Goal: Information Seeking & Learning: Learn about a topic

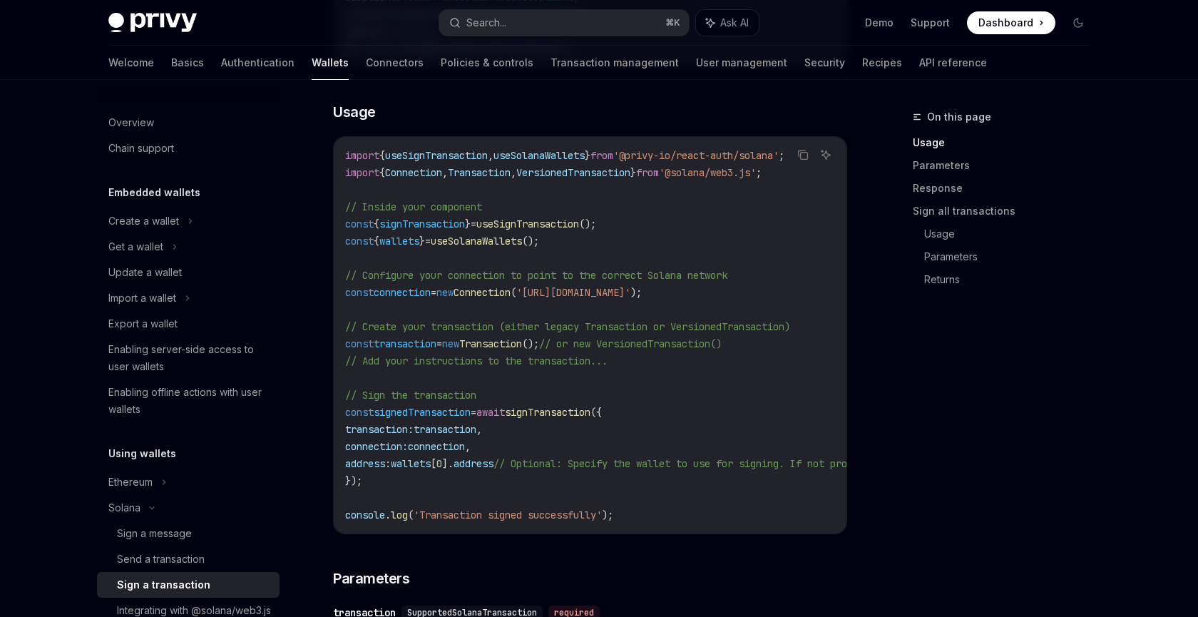
scroll to position [407, 0]
click at [455, 24] on icon "button" at bounding box center [454, 22] width 11 height 11
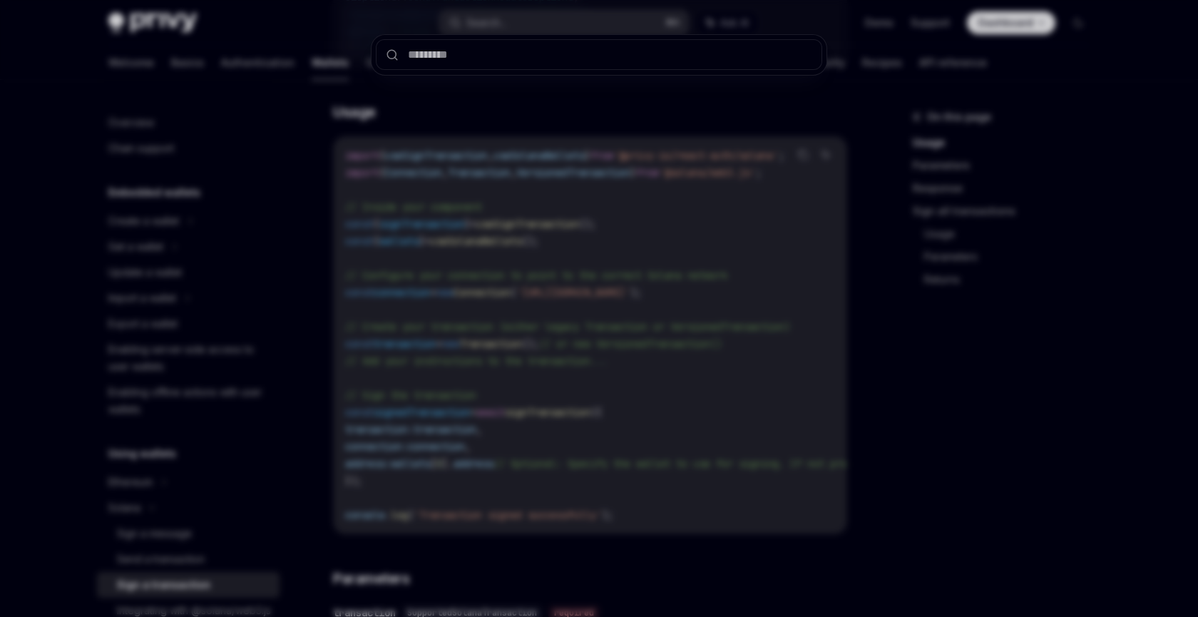
type input "**********"
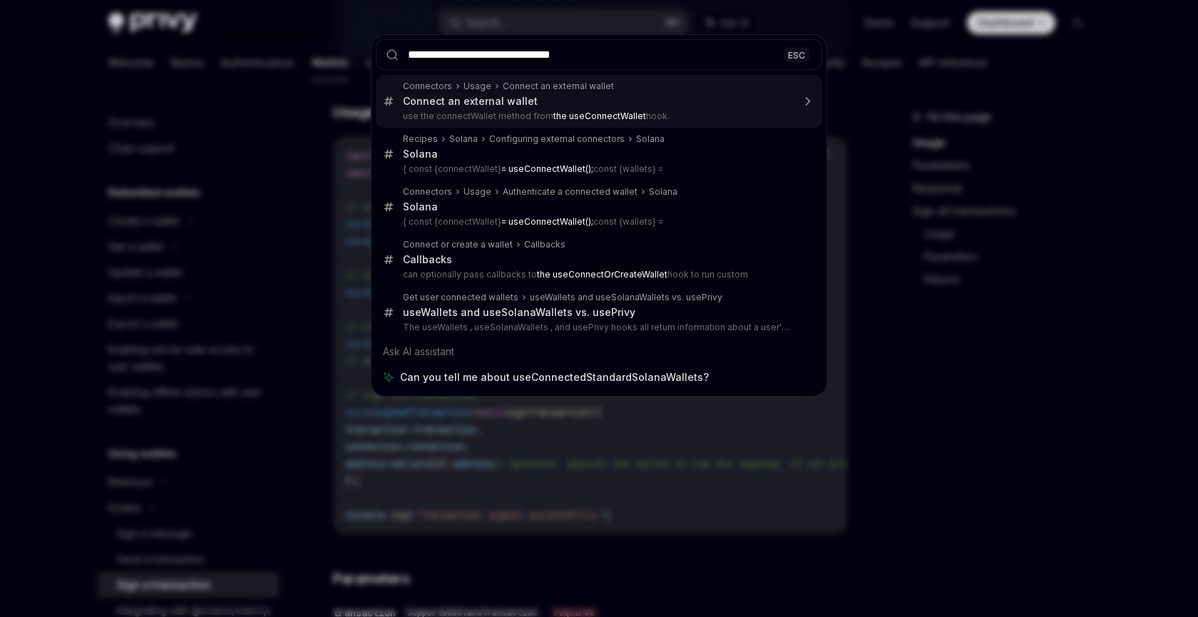
click at [476, 50] on input "**********" at bounding box center [599, 54] width 447 height 31
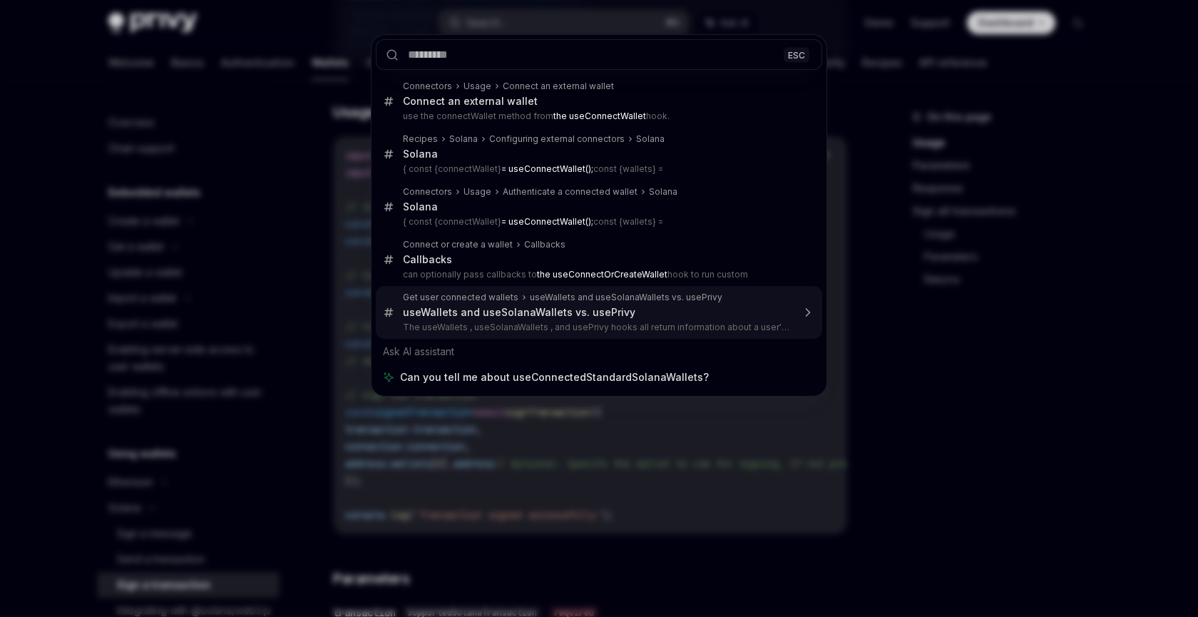
type textarea "*"
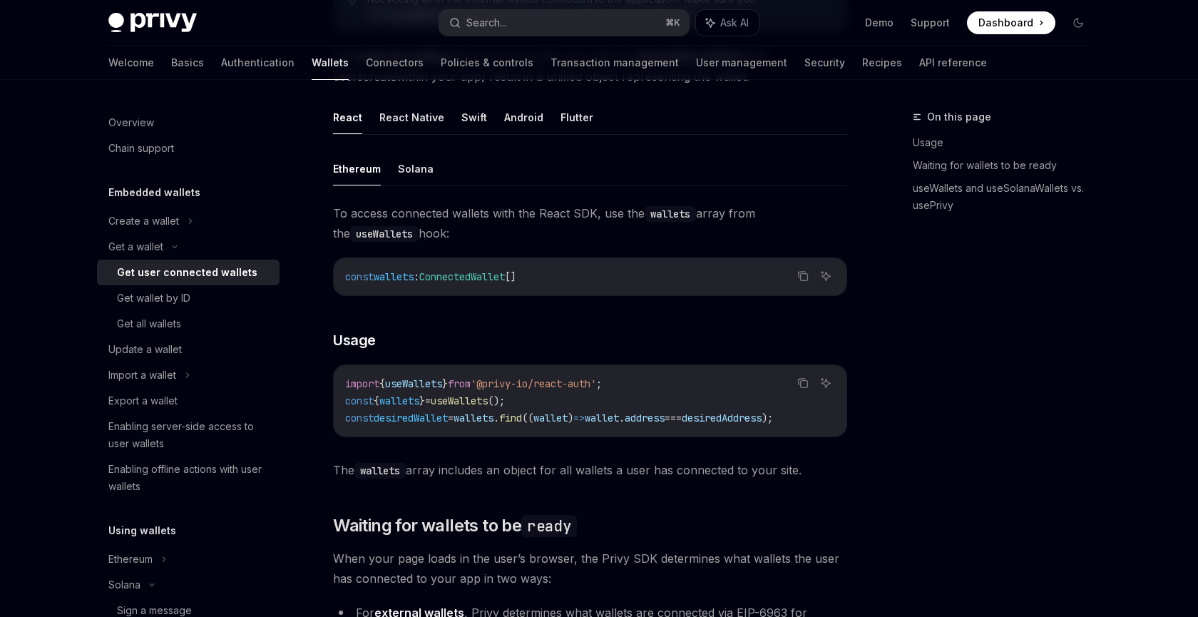
scroll to position [1191, 0]
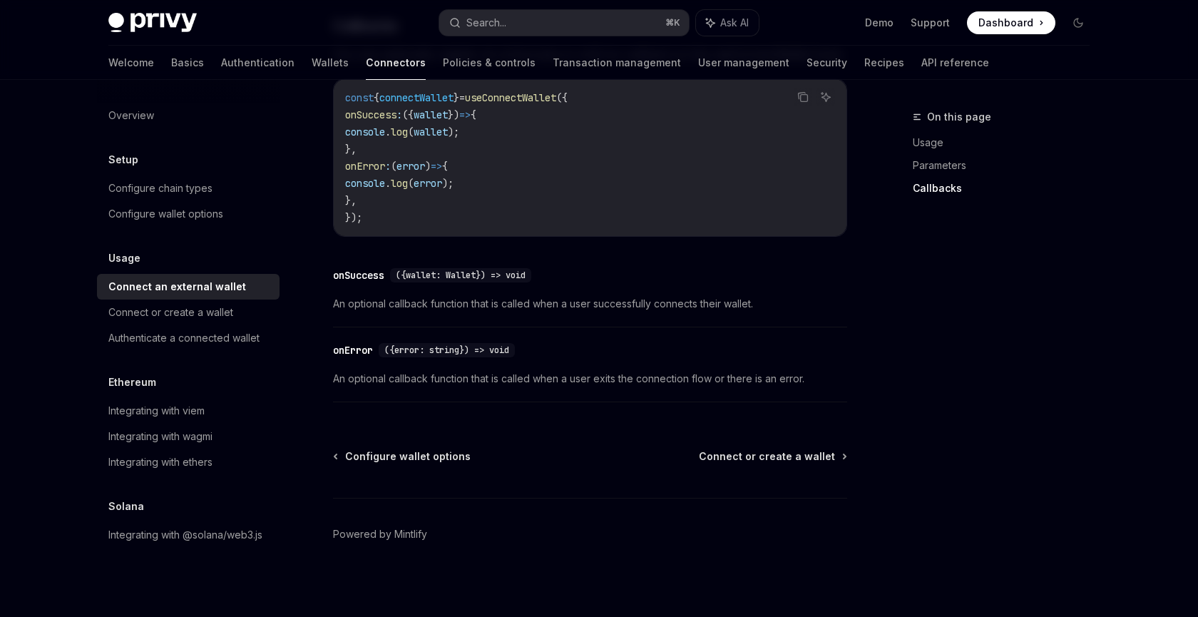
scroll to position [946, 0]
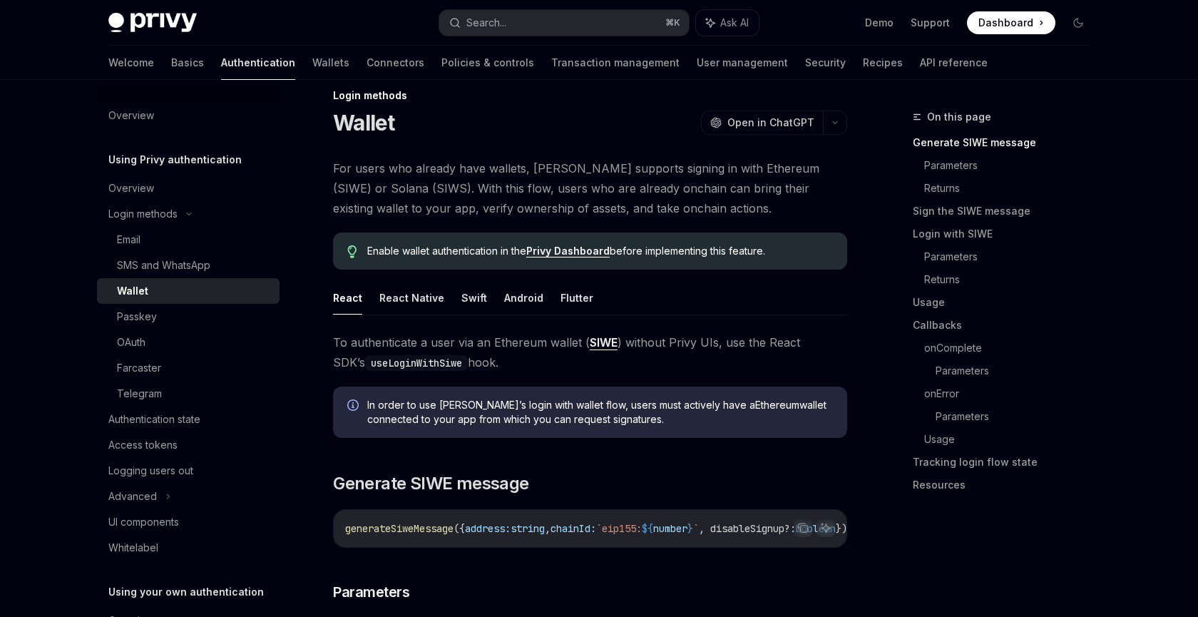
scroll to position [14, 0]
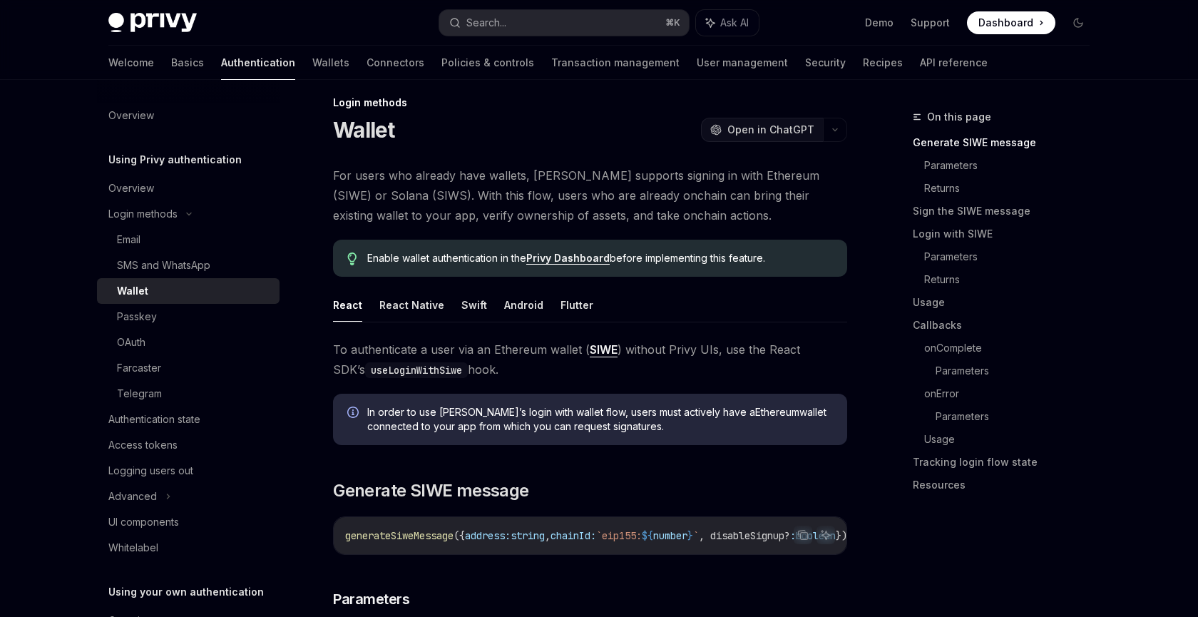
click at [790, 131] on span "Open in ChatGPT" at bounding box center [771, 130] width 87 height 14
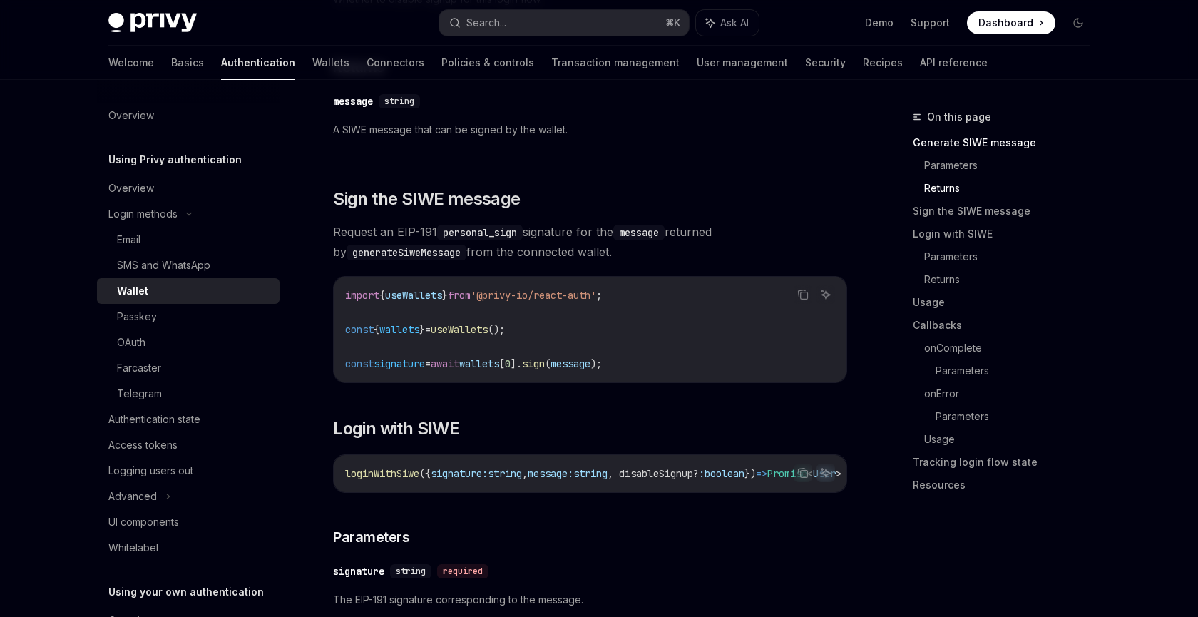
scroll to position [798, 0]
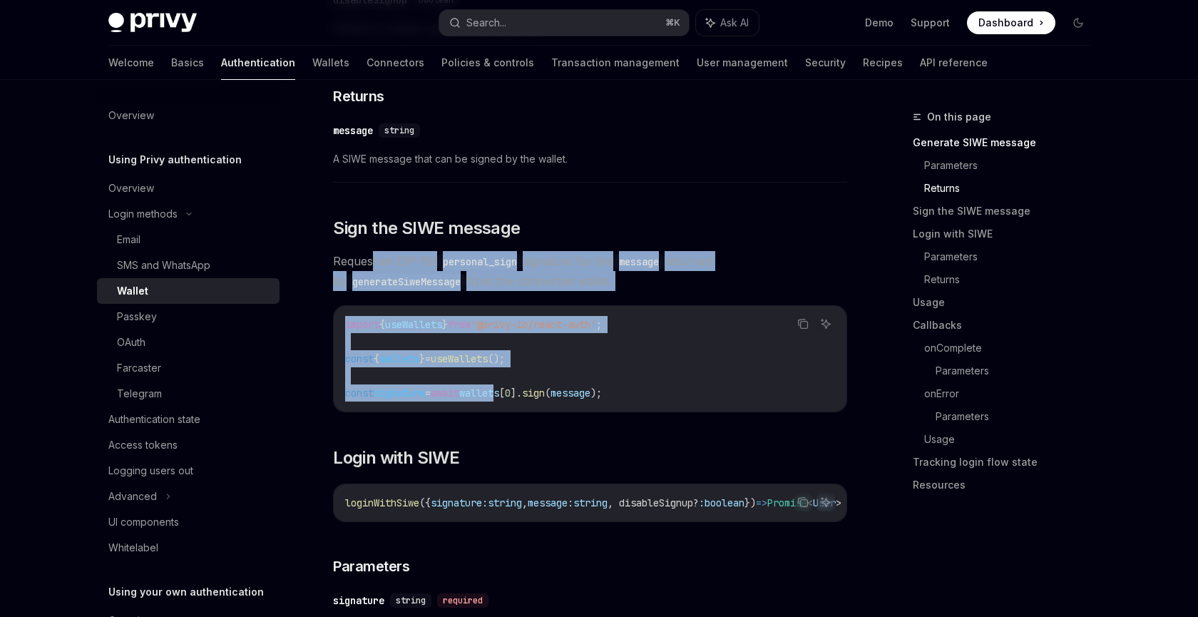
drag, startPoint x: 375, startPoint y: 257, endPoint x: 517, endPoint y: 399, distance: 201.3
click at [499, 399] on span "wallets" at bounding box center [479, 393] width 40 height 13
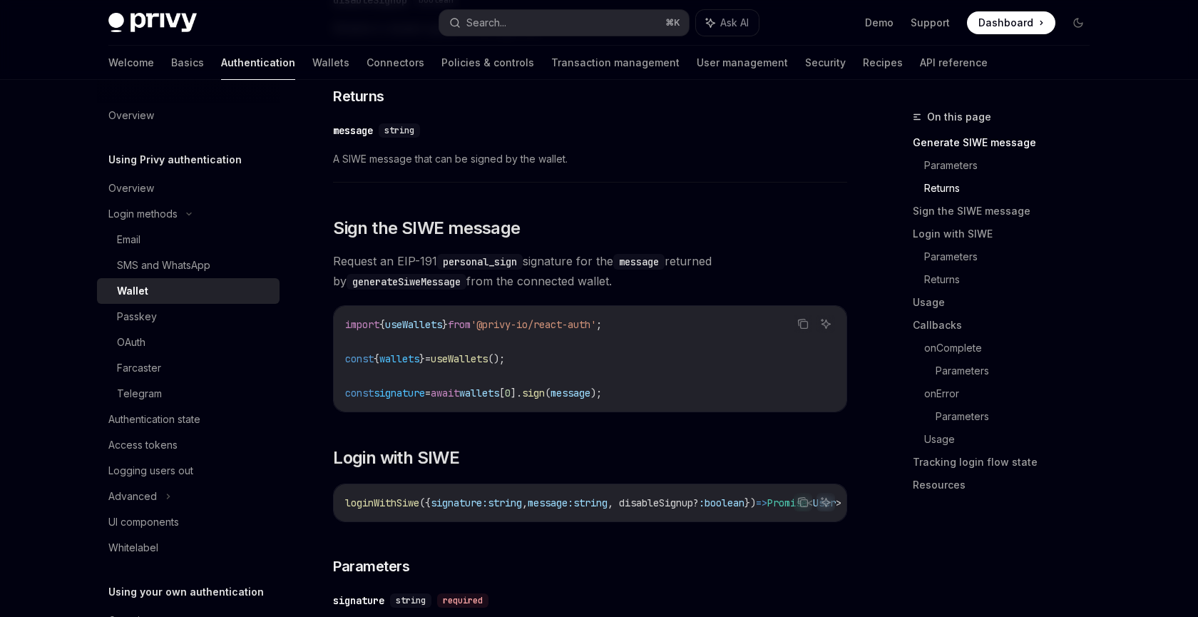
click at [499, 399] on span "wallets" at bounding box center [479, 393] width 40 height 13
click at [545, 399] on span "sign" at bounding box center [533, 393] width 23 height 13
click at [499, 399] on span "wallets" at bounding box center [479, 393] width 40 height 13
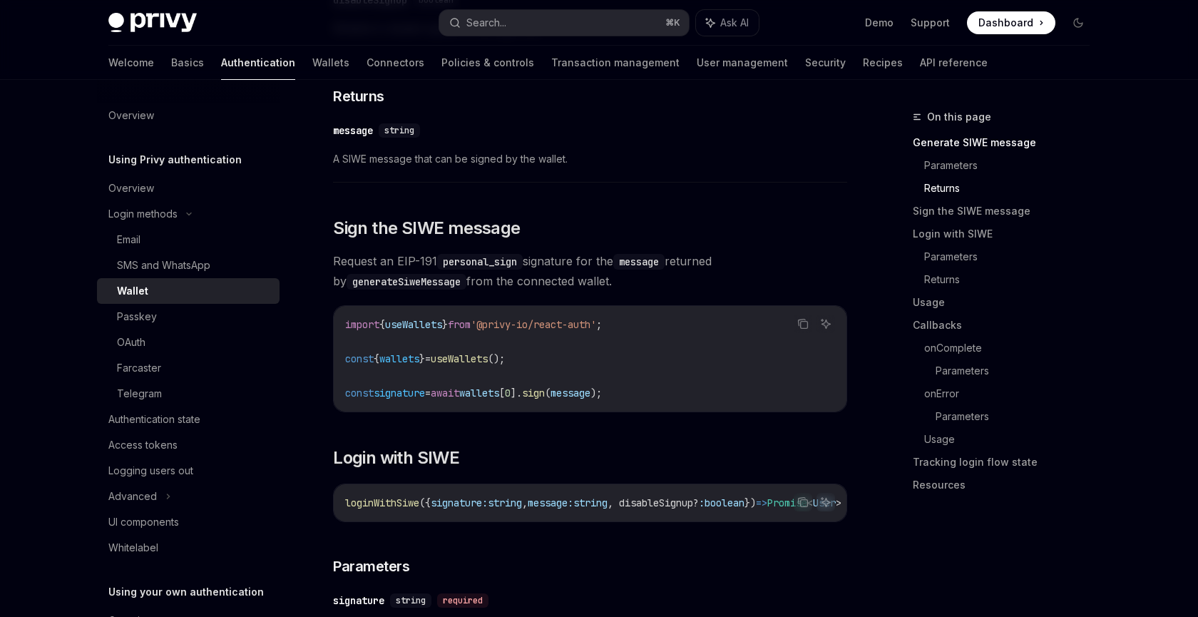
click at [511, 399] on span "0" at bounding box center [508, 393] width 6 height 13
click at [545, 399] on span "sign" at bounding box center [533, 393] width 23 height 13
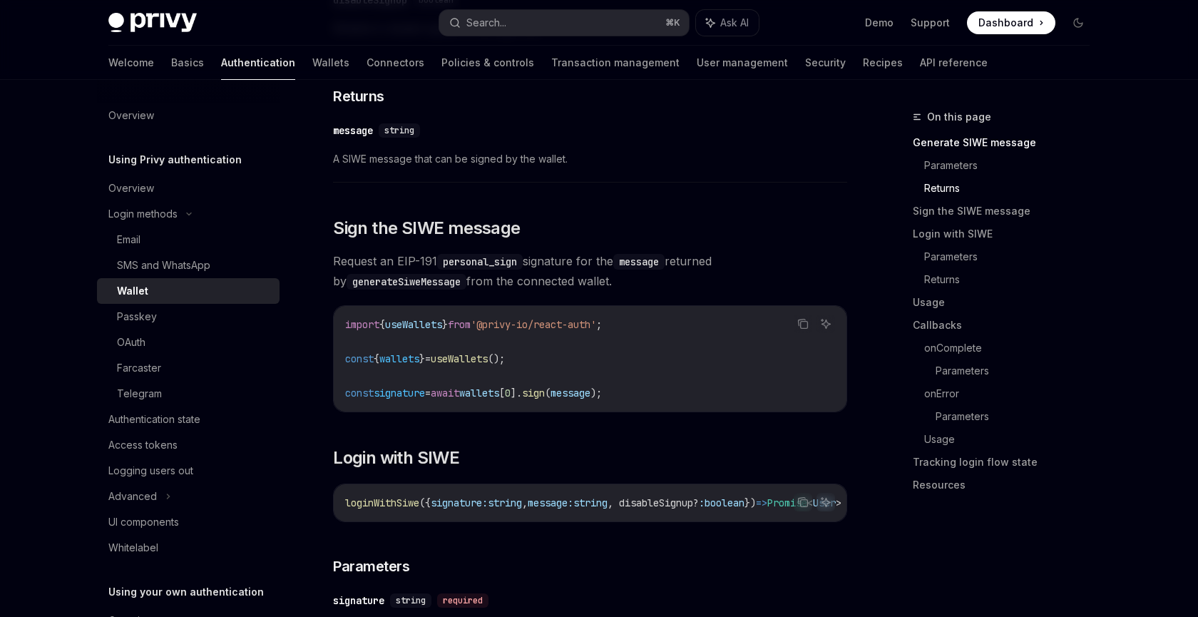
click at [545, 399] on span "sign" at bounding box center [533, 393] width 23 height 13
click at [587, 395] on span "message" at bounding box center [571, 393] width 40 height 13
drag, startPoint x: 335, startPoint y: 260, endPoint x: 389, endPoint y: 222, distance: 66.5
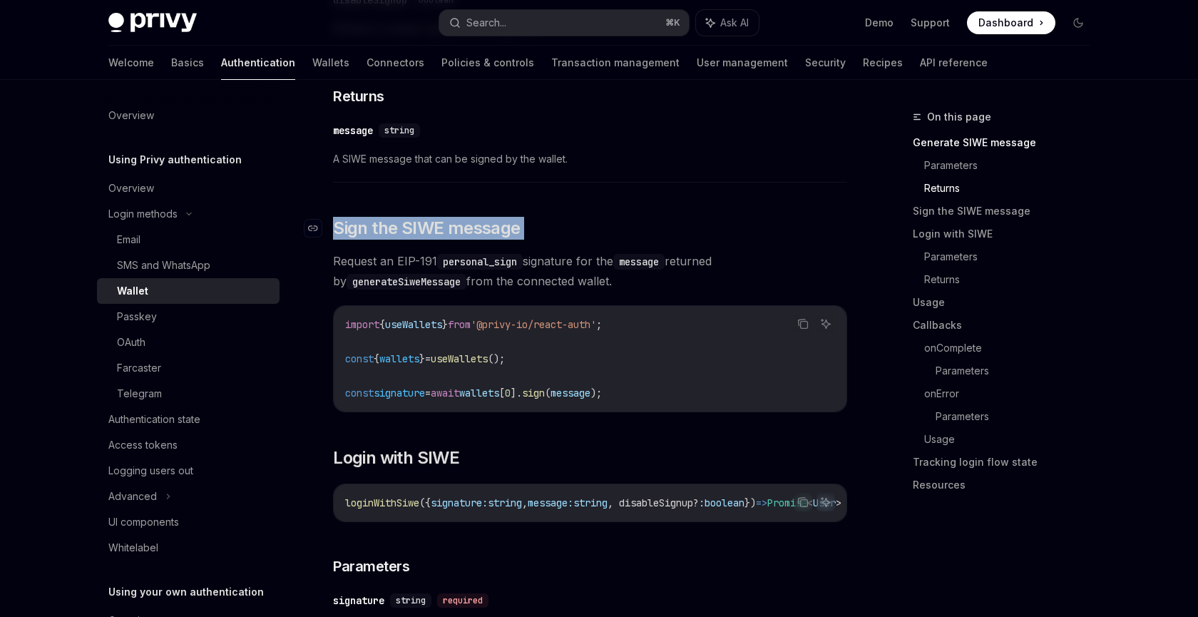
click at [409, 281] on code "generateSiweMessage" at bounding box center [407, 282] width 120 height 16
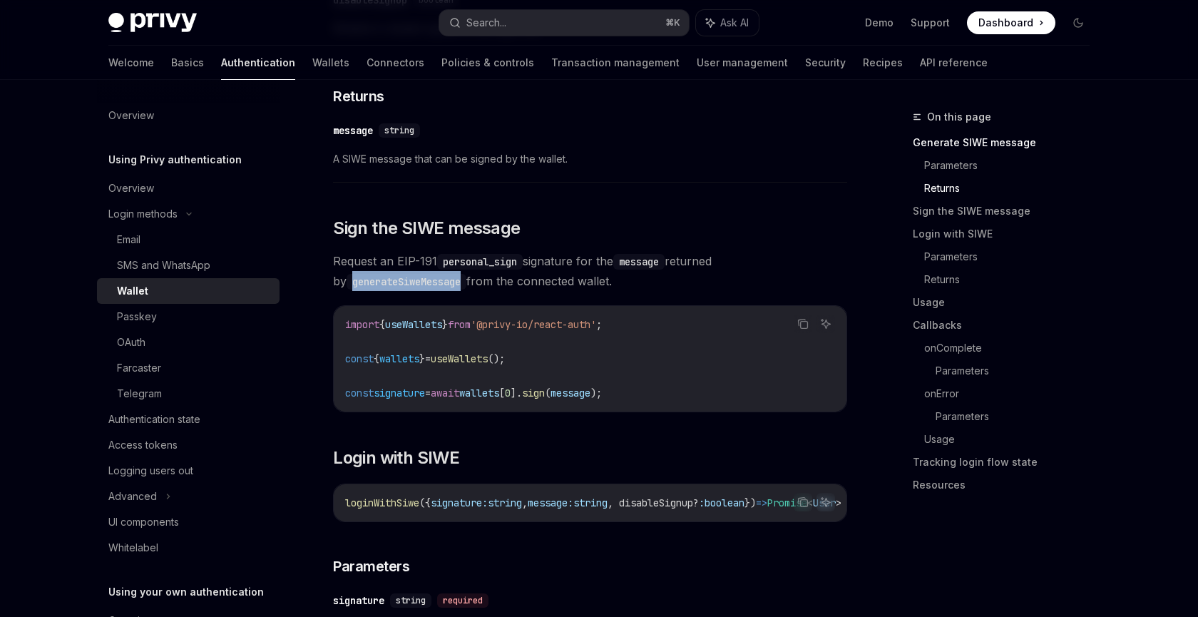
click at [409, 281] on code "generateSiweMessage" at bounding box center [407, 282] width 120 height 16
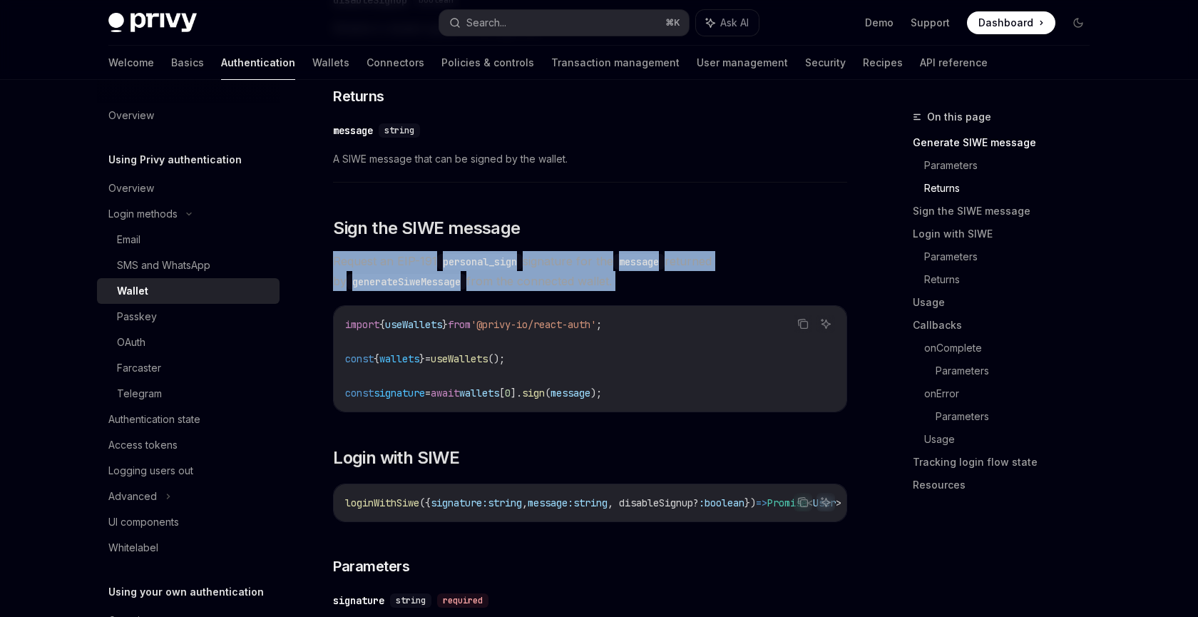
click at [409, 281] on code "generateSiweMessage" at bounding box center [407, 282] width 120 height 16
click at [486, 291] on span "Request an EIP-191 personal_sign signature for the message returned by generate…" at bounding box center [590, 271] width 514 height 40
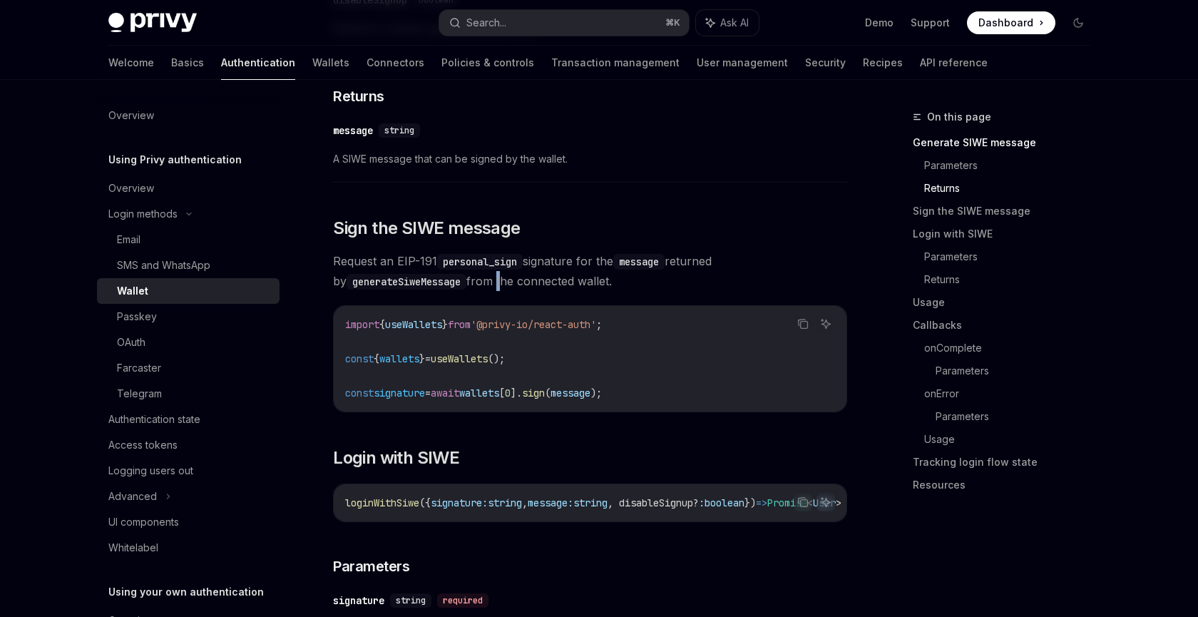
click at [486, 291] on span "Request an EIP-191 personal_sign signature for the message returned by generate…" at bounding box center [590, 271] width 514 height 40
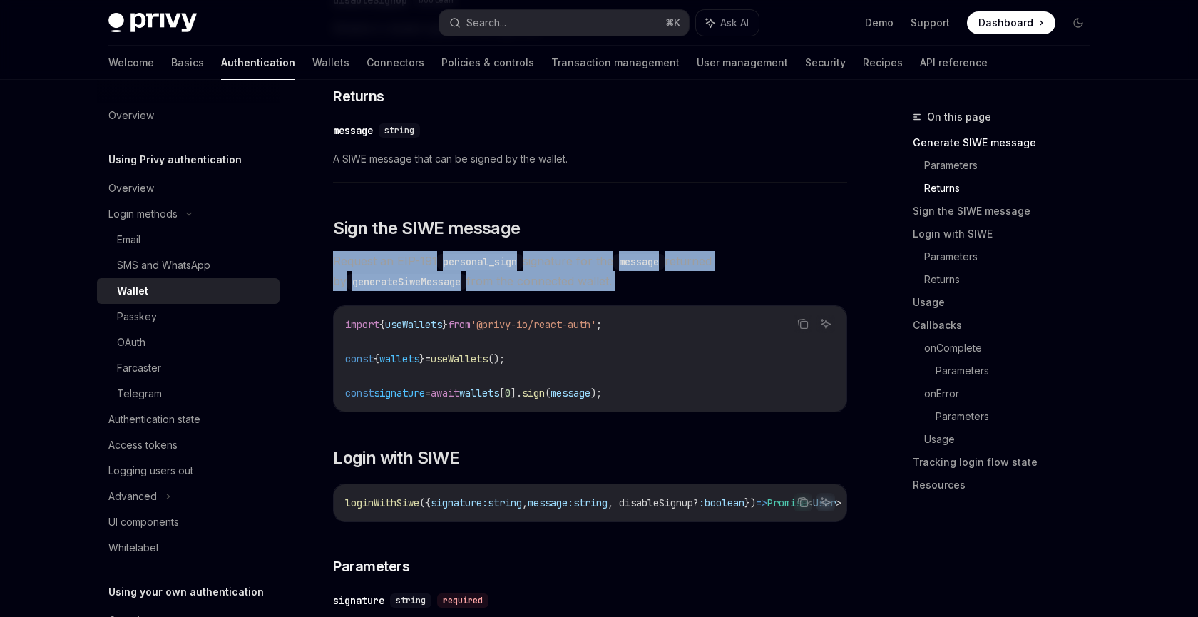
click at [486, 291] on span "Request an EIP-191 personal_sign signature for the message returned by generate…" at bounding box center [590, 271] width 514 height 40
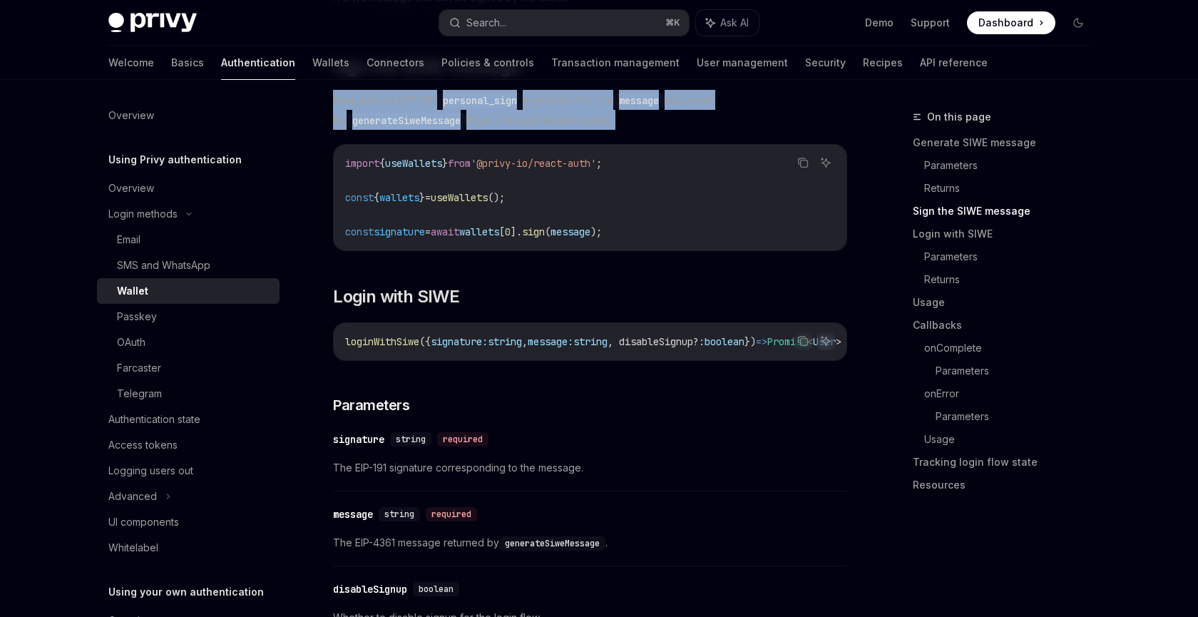
scroll to position [964, 0]
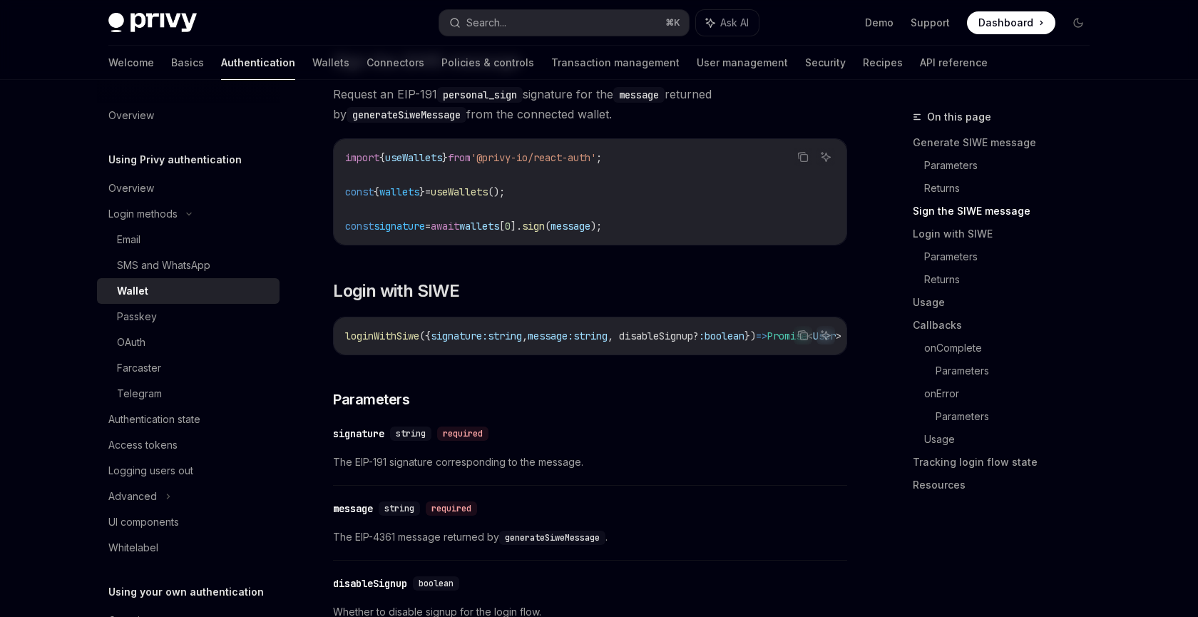
click at [471, 342] on span "signature:" at bounding box center [459, 336] width 57 height 13
click at [522, 342] on span "string" at bounding box center [505, 336] width 34 height 13
click at [574, 342] on span "message:" at bounding box center [551, 336] width 46 height 13
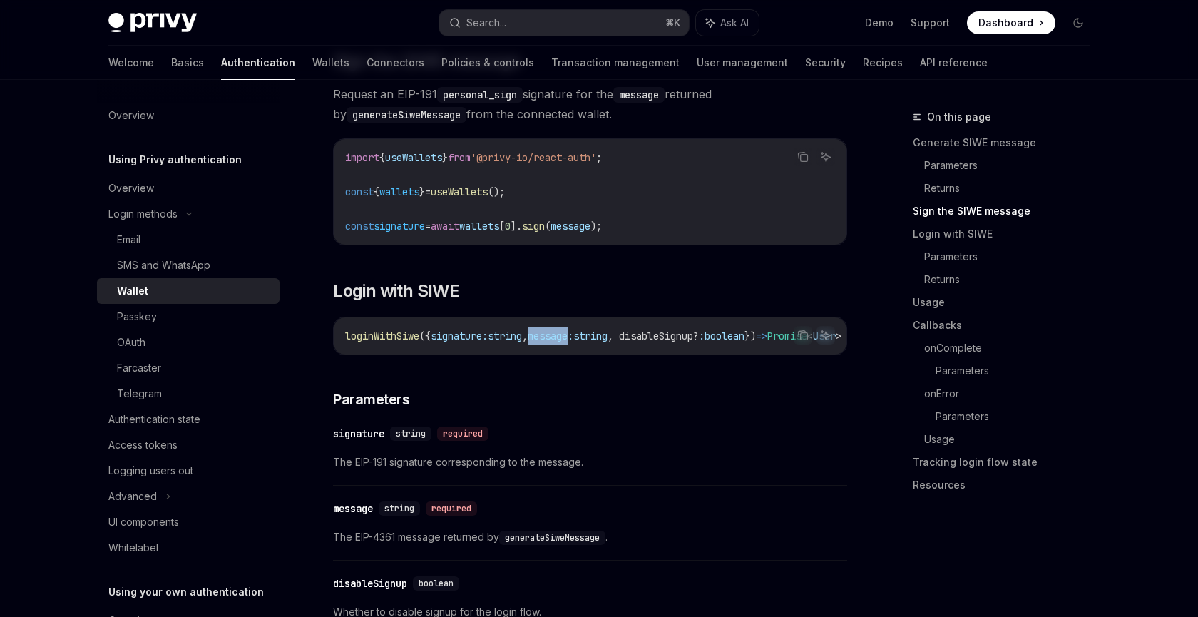
click at [574, 342] on span "message:" at bounding box center [551, 336] width 46 height 13
click at [608, 340] on span "string" at bounding box center [591, 336] width 34 height 13
click at [699, 342] on span ", disableSignup?" at bounding box center [653, 336] width 91 height 13
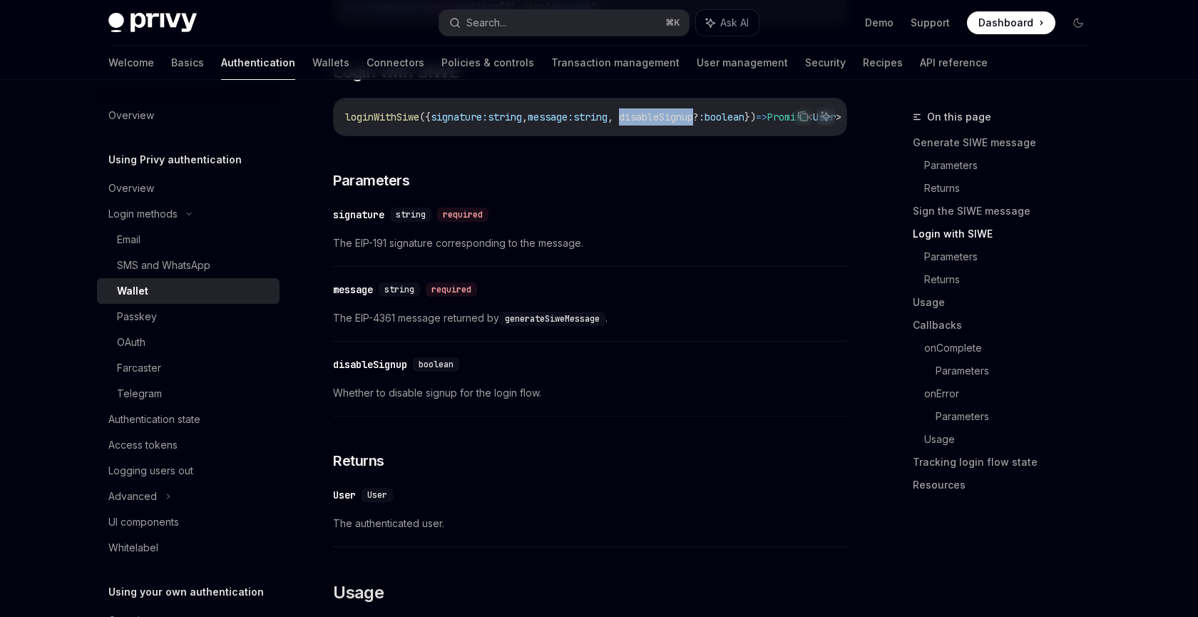
scroll to position [1187, 0]
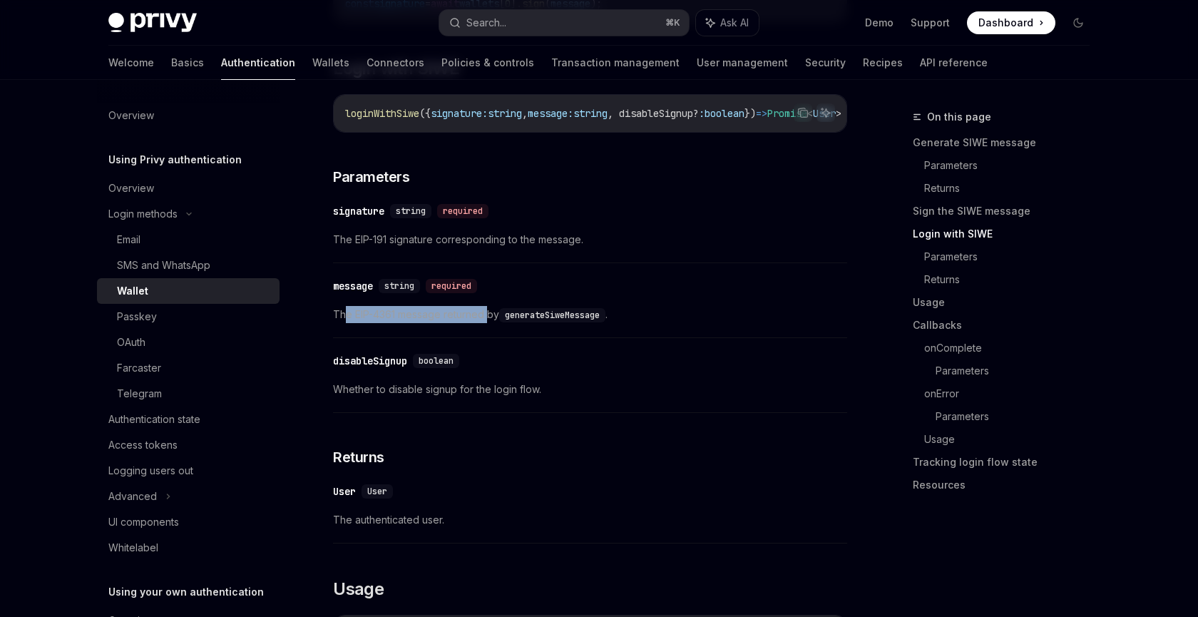
drag, startPoint x: 344, startPoint y: 320, endPoint x: 485, endPoint y: 319, distance: 141.3
click at [486, 319] on span "The EIP-4361 message returned by generateSiweMessage ." at bounding box center [590, 314] width 514 height 17
click at [485, 319] on span "The EIP-4361 message returned by generateSiweMessage ." at bounding box center [590, 314] width 514 height 17
drag, startPoint x: 335, startPoint y: 330, endPoint x: 495, endPoint y: 332, distance: 159.8
click at [495, 323] on span "The EIP-4361 message returned by generateSiweMessage ." at bounding box center [590, 314] width 514 height 17
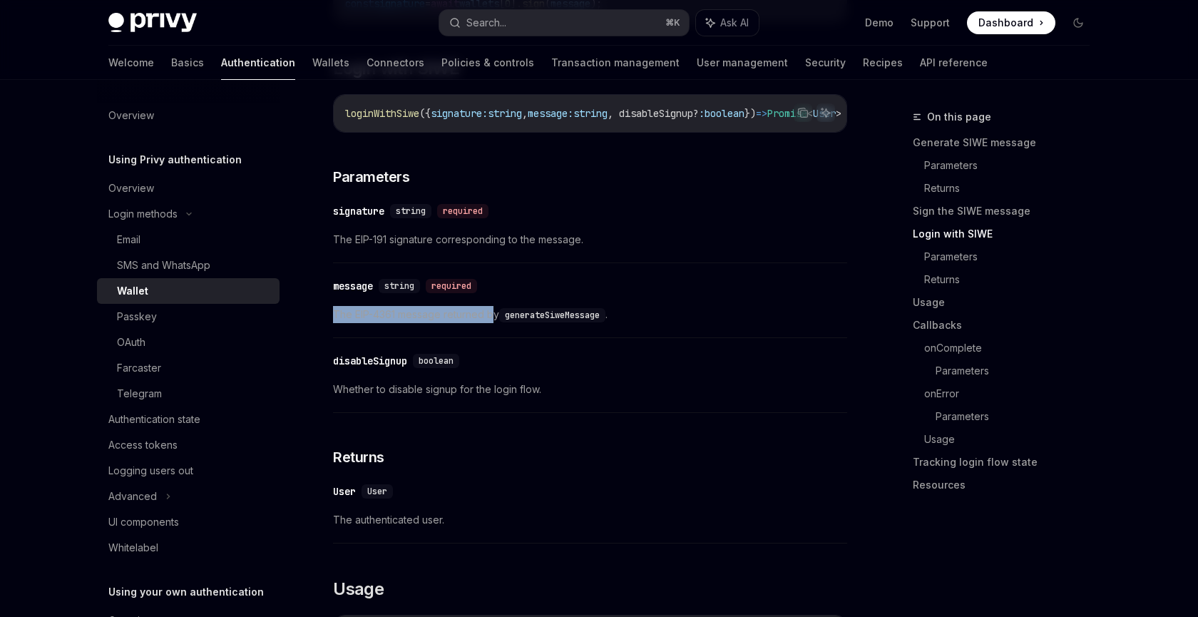
click at [495, 323] on span "The EIP-4361 message returned by generateSiweMessage ." at bounding box center [590, 314] width 514 height 17
drag, startPoint x: 343, startPoint y: 317, endPoint x: 377, endPoint y: 407, distance: 95.9
click at [377, 398] on span "Whether to disable signup for the login flow." at bounding box center [590, 389] width 514 height 17
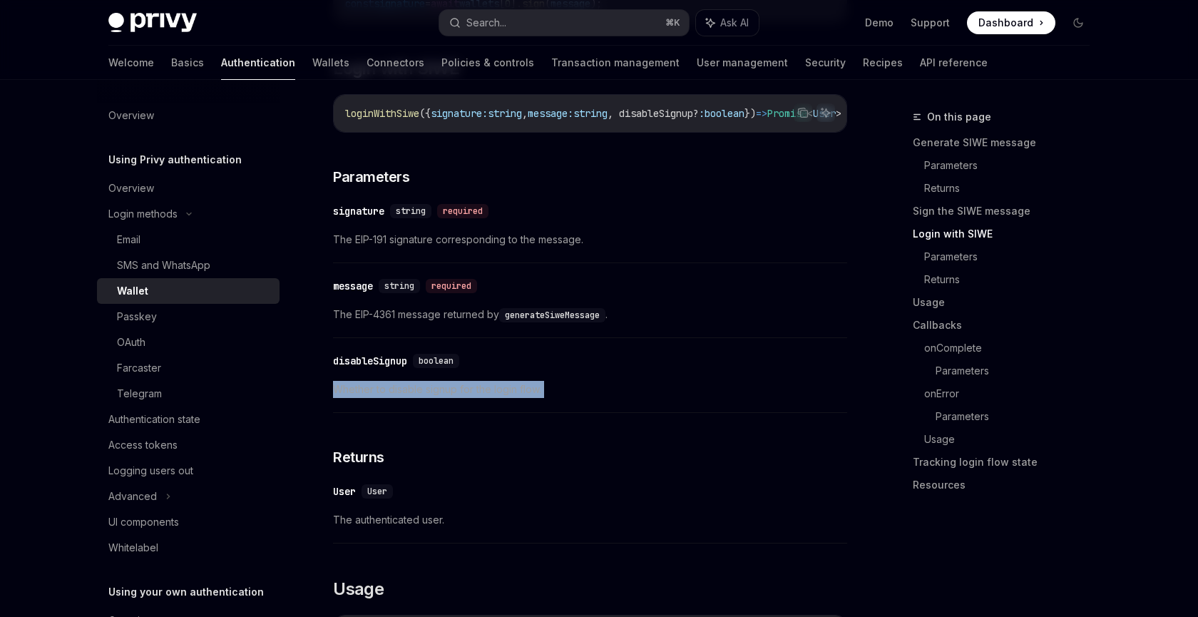
click at [377, 398] on span "Whether to disable signup for the login flow." at bounding box center [590, 389] width 514 height 17
click at [391, 398] on span "Whether to disable signup for the login flow." at bounding box center [590, 389] width 514 height 17
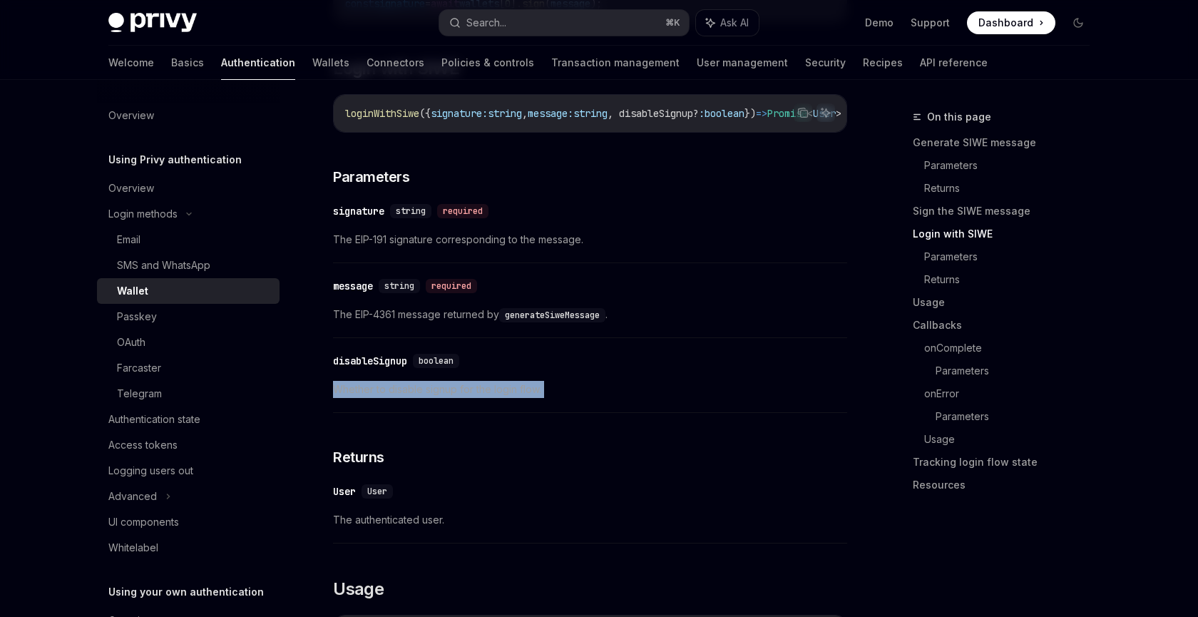
click at [404, 398] on span "Whether to disable signup for the login flow." at bounding box center [590, 389] width 514 height 17
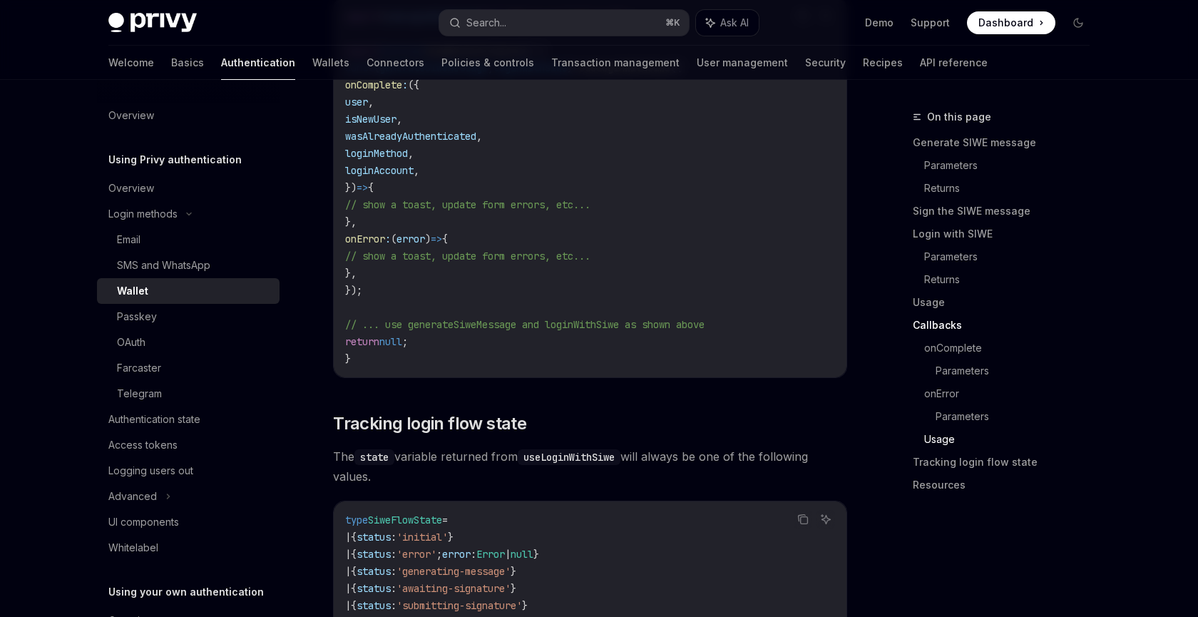
scroll to position [3035, 0]
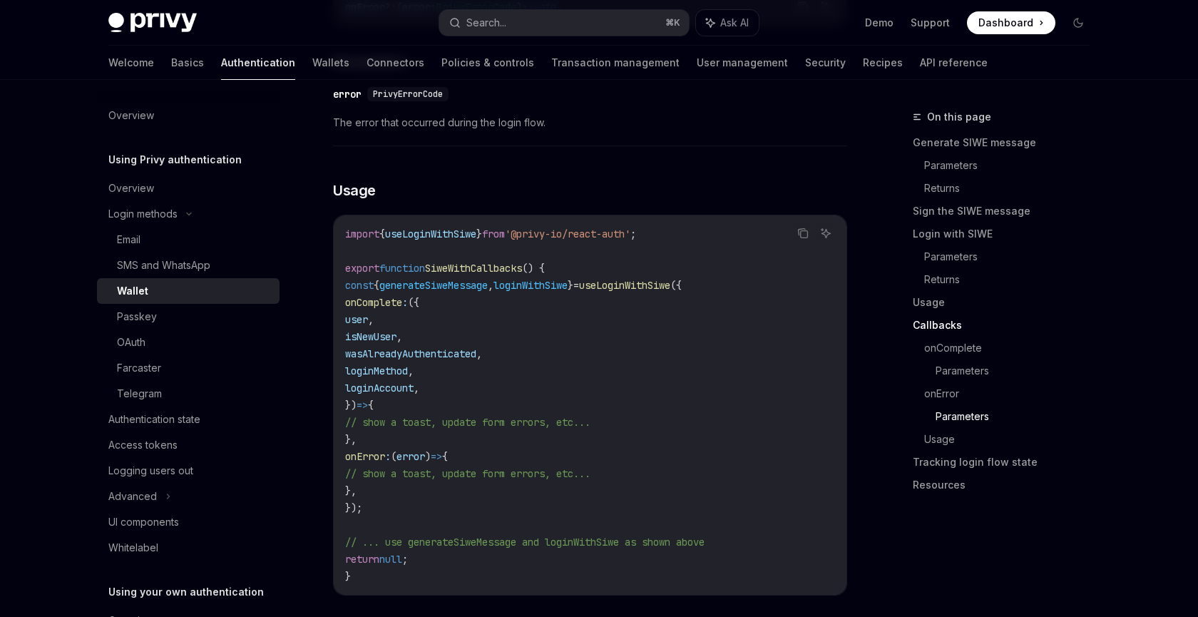
click at [568, 292] on span "loginWithSiwe" at bounding box center [531, 285] width 74 height 13
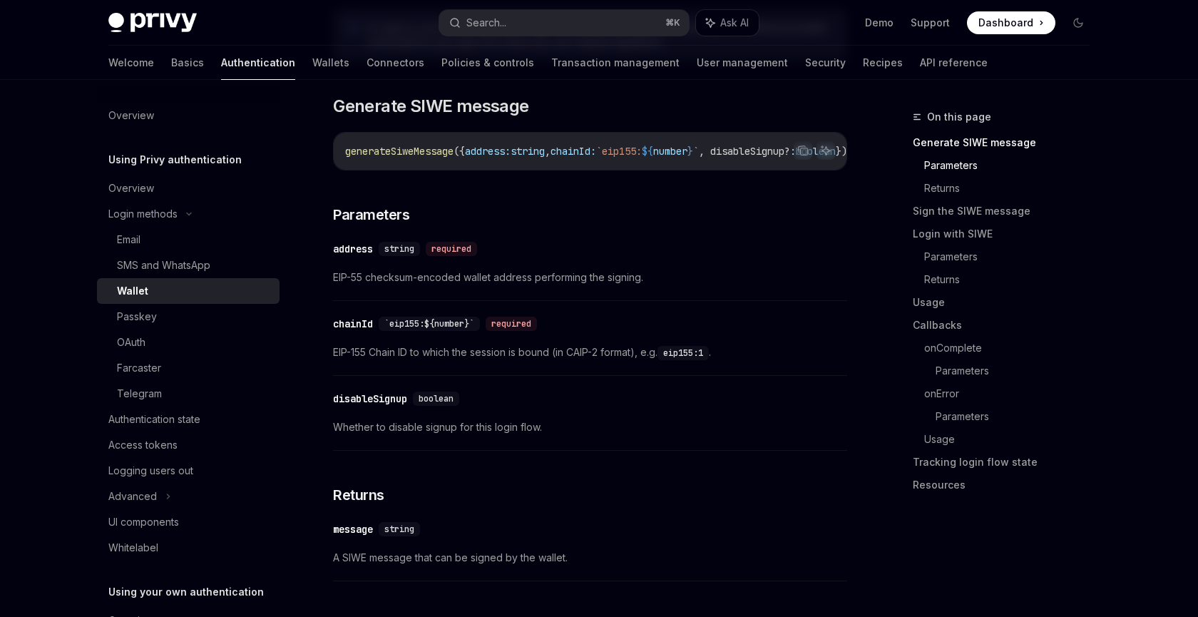
scroll to position [0, 0]
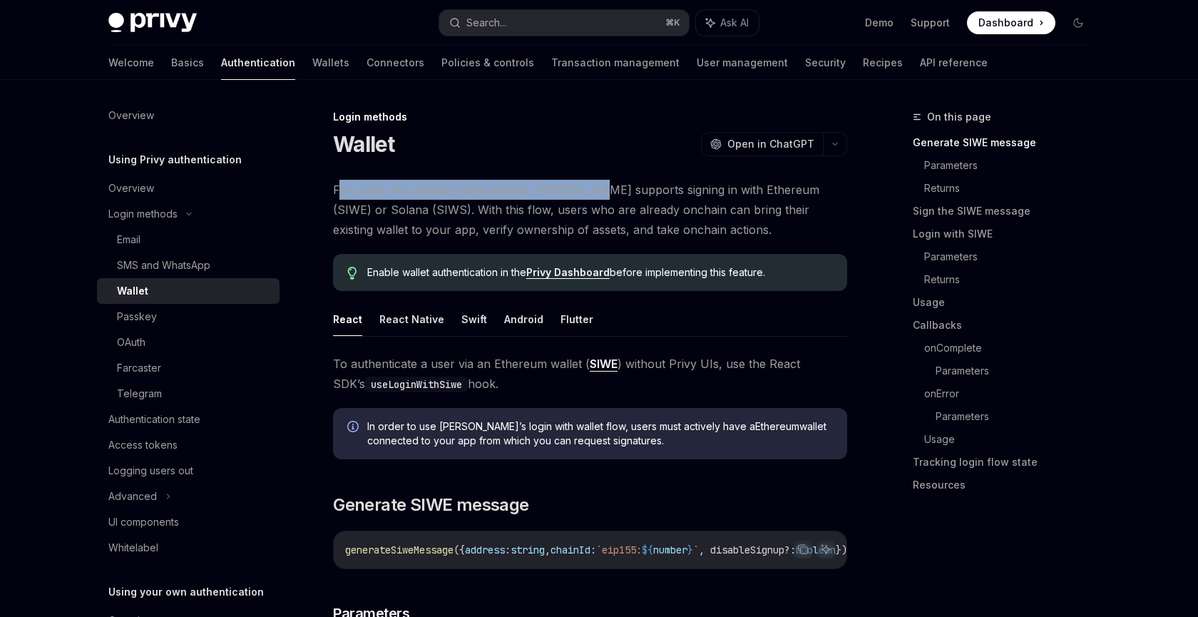
drag, startPoint x: 340, startPoint y: 184, endPoint x: 585, endPoint y: 188, distance: 244.7
click at [584, 188] on span "For users who already have wallets, Privy supports signing in with Ethereum (SI…" at bounding box center [590, 210] width 514 height 60
click at [585, 188] on span "For users who already have wallets, Privy supports signing in with Ethereum (SI…" at bounding box center [590, 210] width 514 height 60
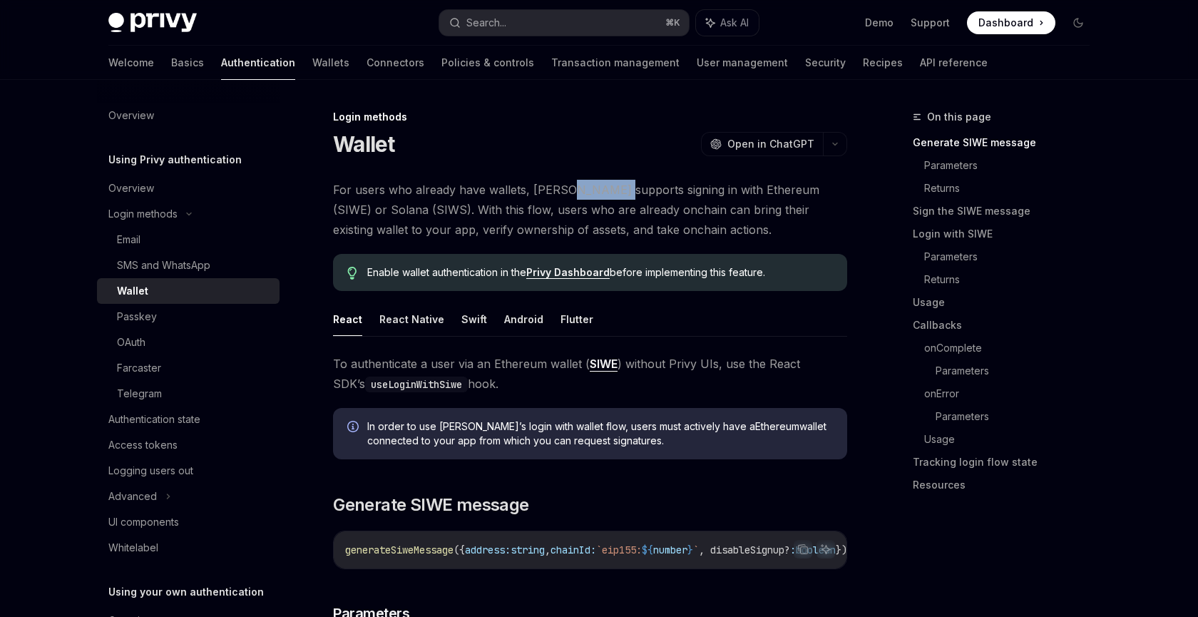
click at [585, 188] on span "For users who already have wallets, Privy supports signing in with Ethereum (SI…" at bounding box center [590, 210] width 514 height 60
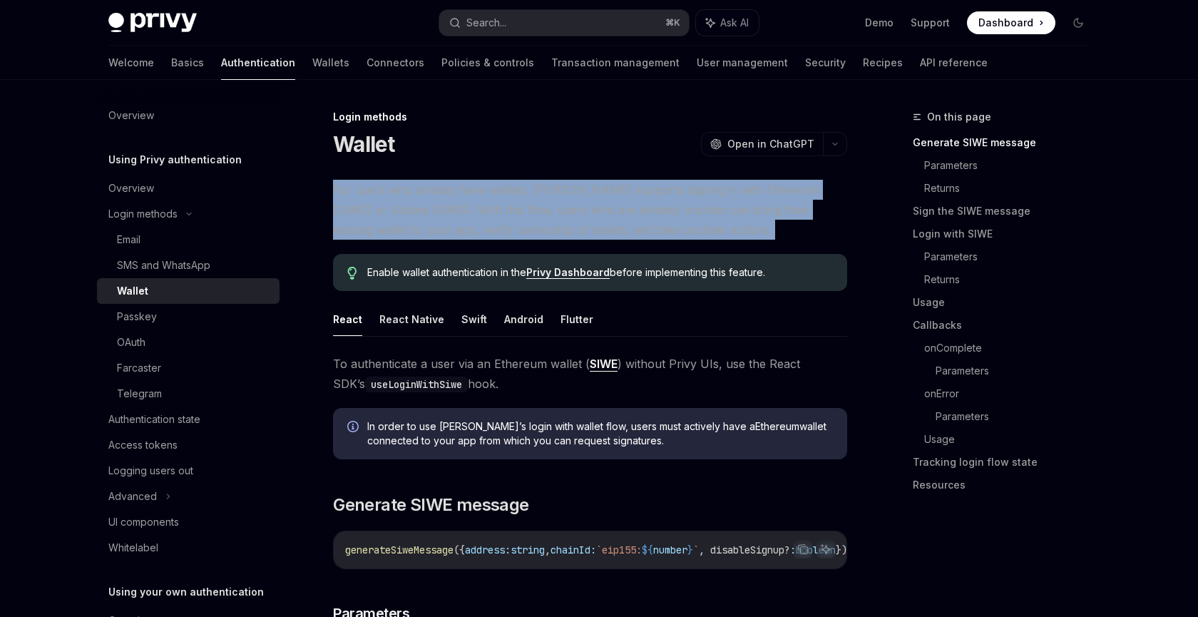
click at [585, 188] on span "For users who already have wallets, Privy supports signing in with Ethereum (SI…" at bounding box center [590, 210] width 514 height 60
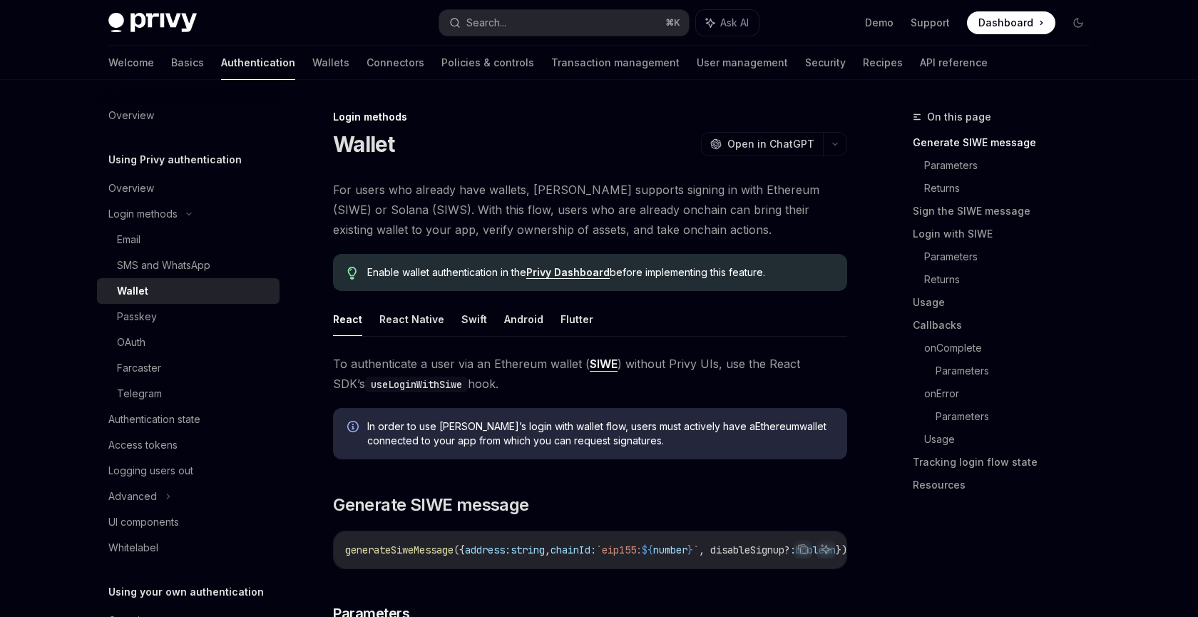
click at [400, 206] on span "For users who already have wallets, Privy supports signing in with Ethereum (SI…" at bounding box center [590, 210] width 514 height 60
drag, startPoint x: 367, startPoint y: 210, endPoint x: 525, endPoint y: 225, distance: 159.1
click at [531, 216] on span "For users who already have wallets, Privy supports signing in with Ethereum (SI…" at bounding box center [590, 210] width 514 height 60
click at [525, 225] on span "For users who already have wallets, Privy supports signing in with Ethereum (SI…" at bounding box center [590, 210] width 514 height 60
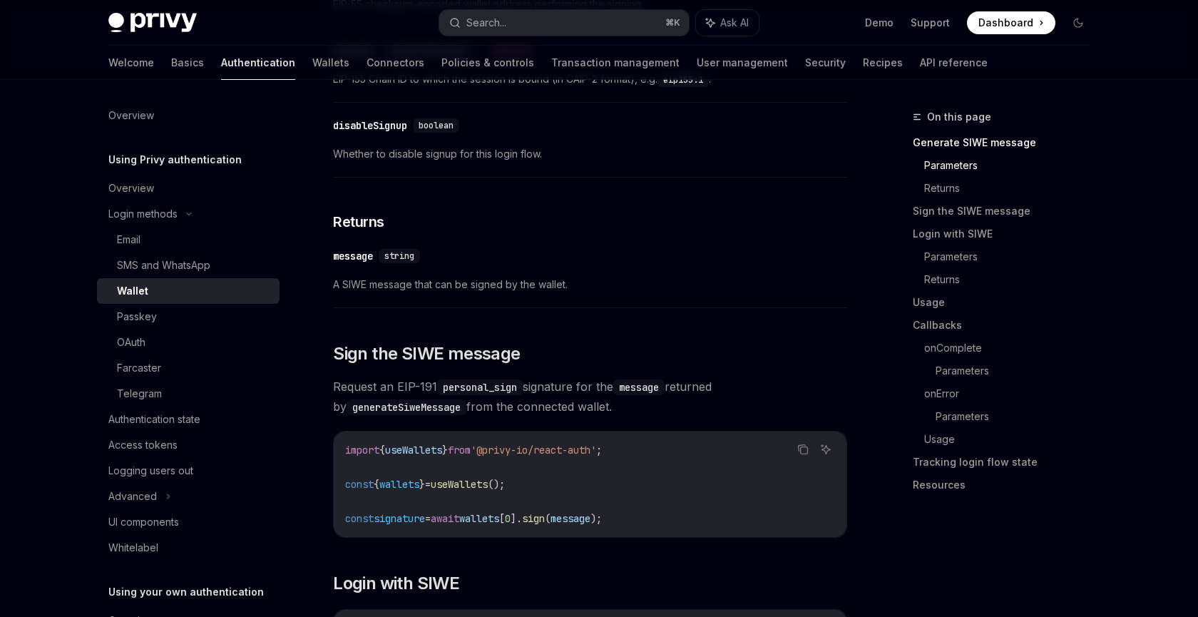
scroll to position [734, 0]
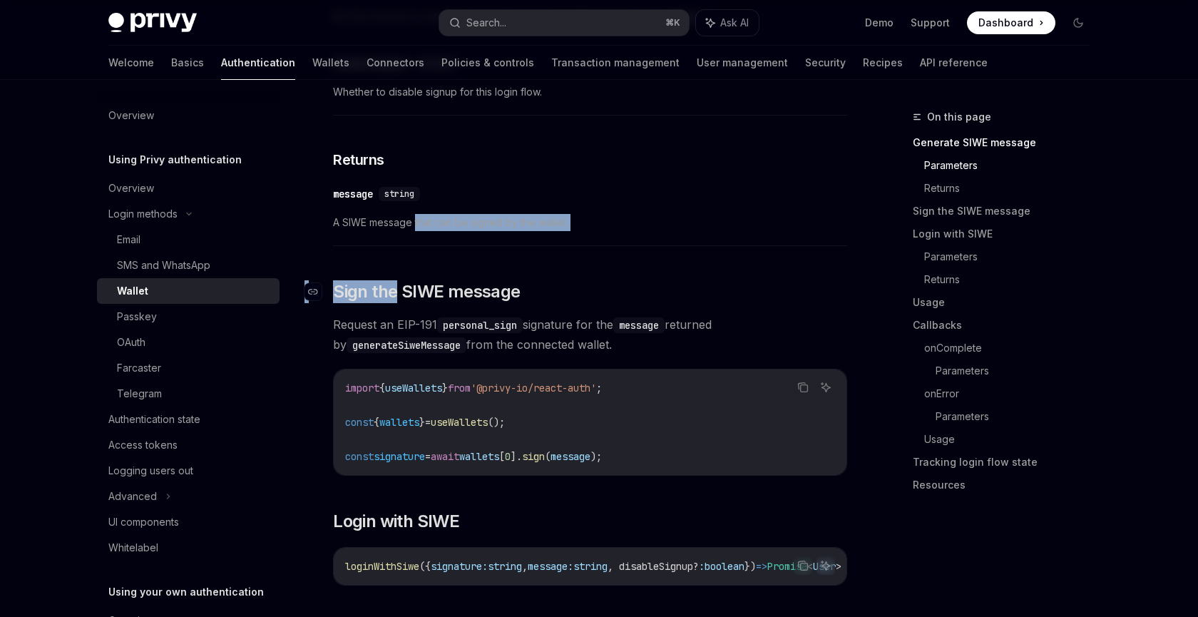
drag, startPoint x: 415, startPoint y: 230, endPoint x: 396, endPoint y: 295, distance: 67.0
click at [396, 295] on span "Sign the SIWE message" at bounding box center [426, 291] width 187 height 23
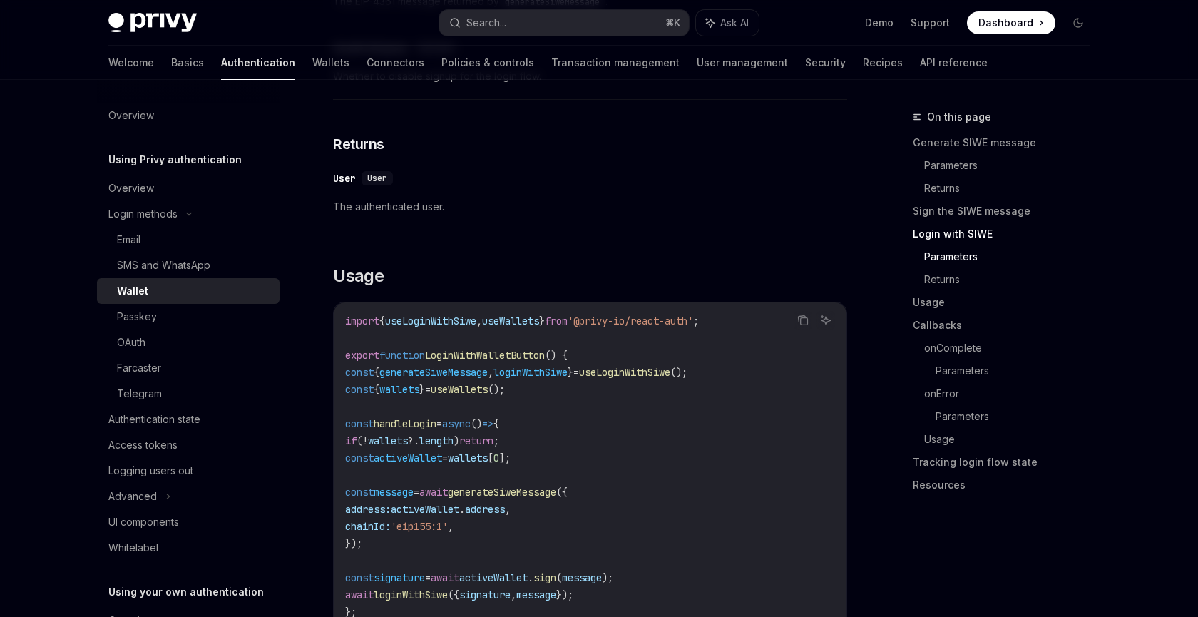
scroll to position [1638, 0]
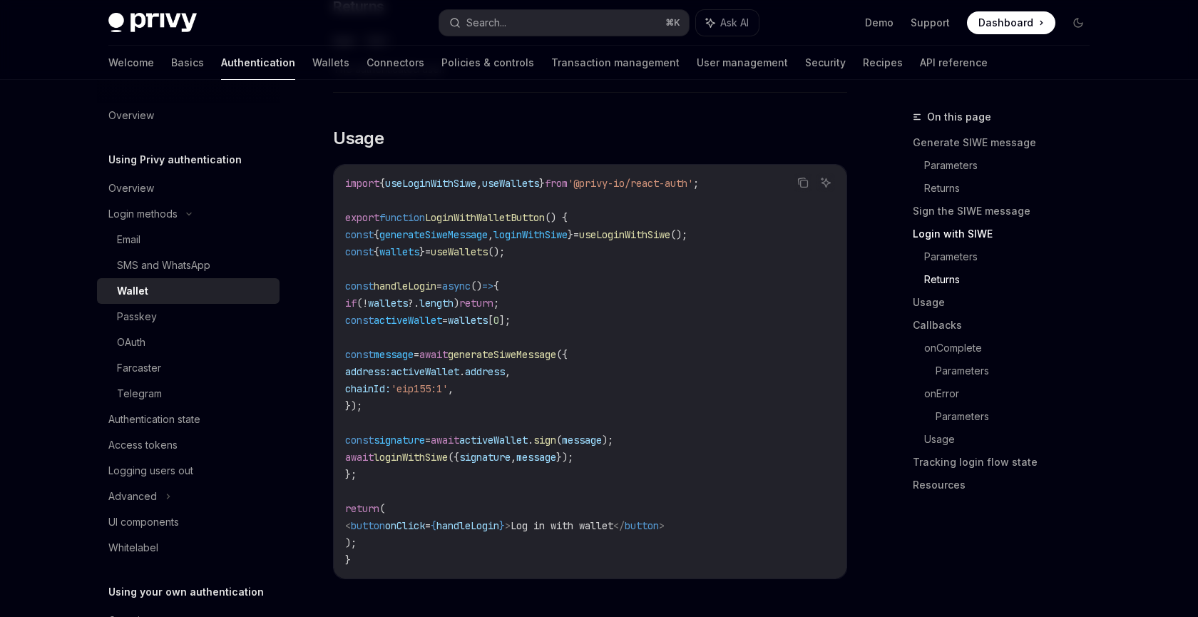
click at [521, 190] on span "useWallets" at bounding box center [510, 183] width 57 height 13
click at [462, 190] on span "useLoginWithSiwe" at bounding box center [430, 183] width 91 height 13
click at [467, 21] on div "Search..." at bounding box center [487, 22] width 40 height 17
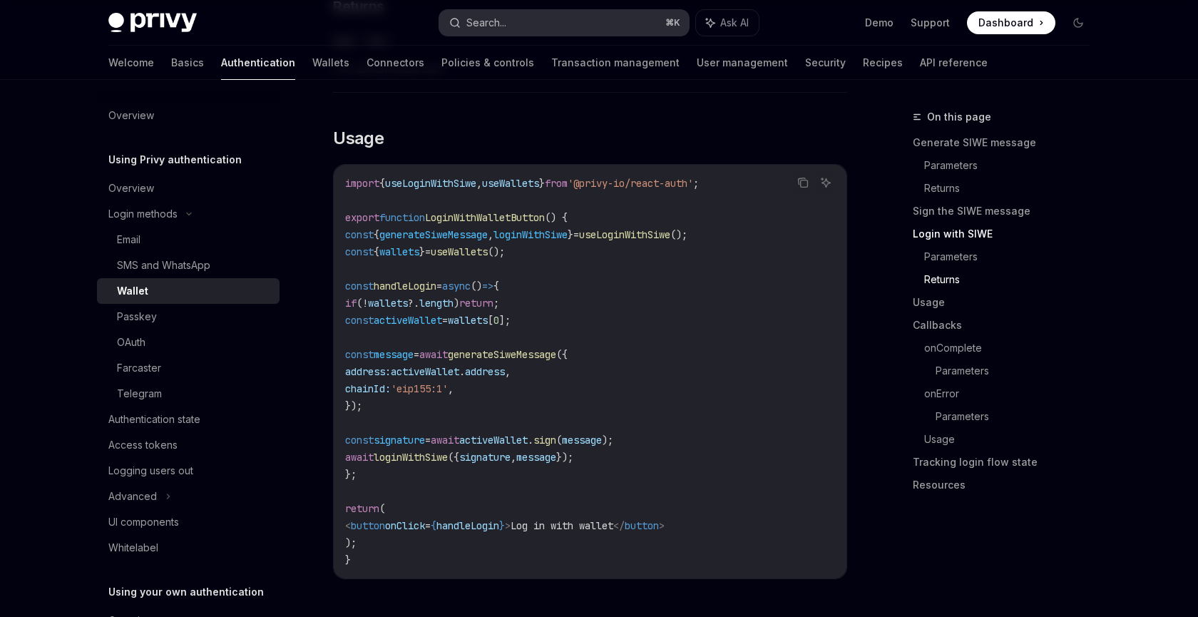
type input "*"
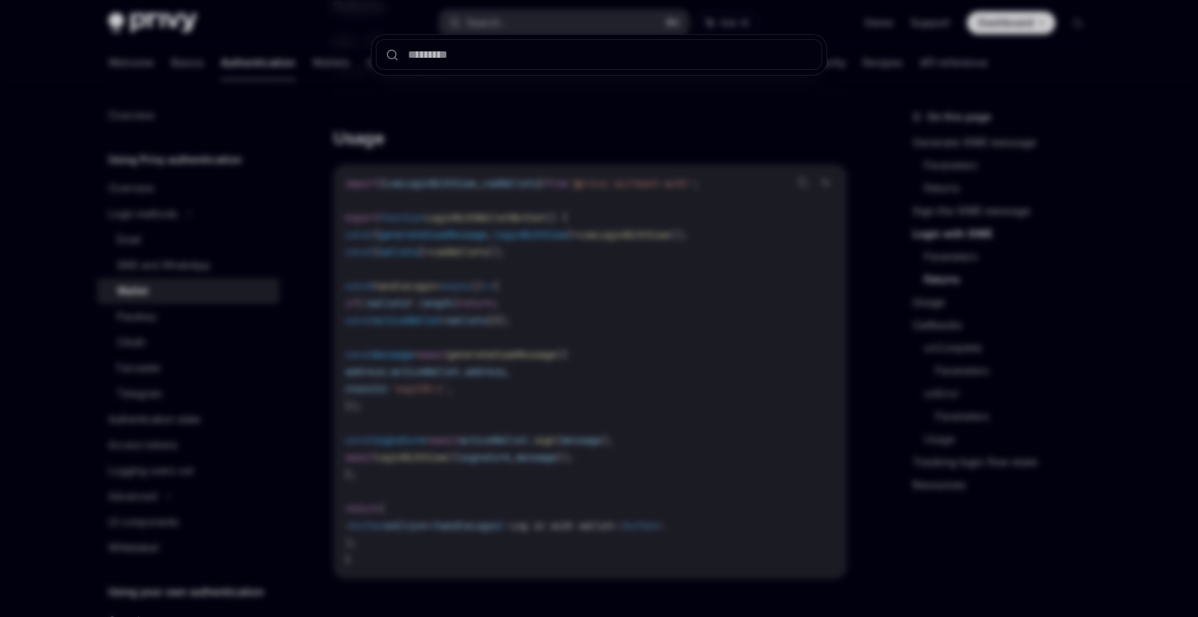
type input "**********"
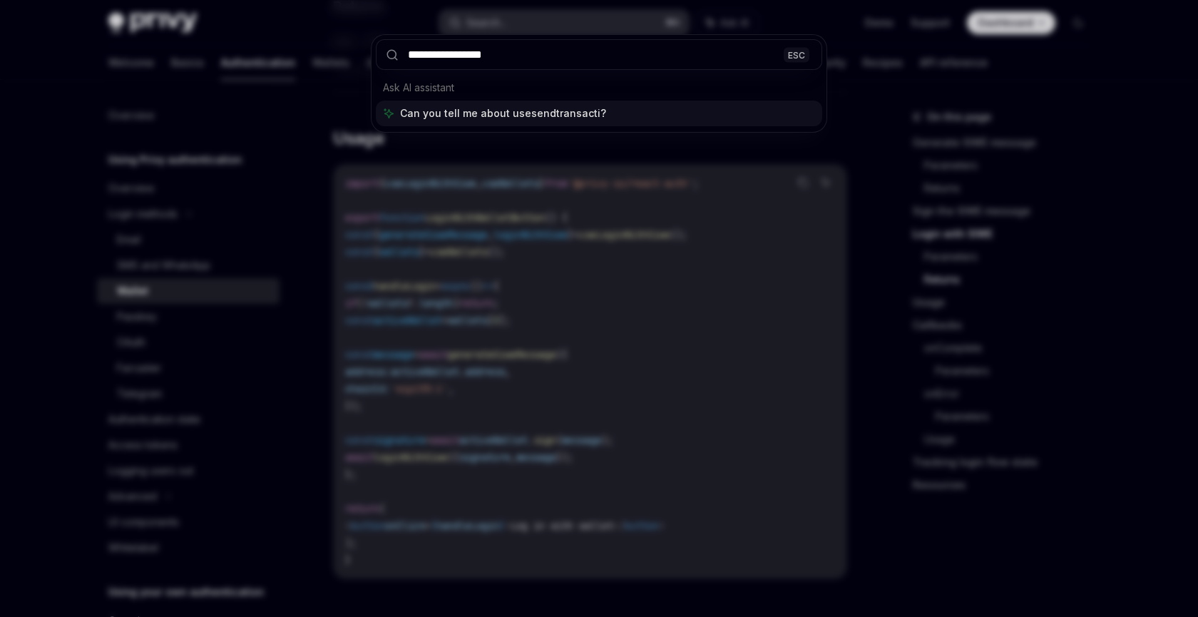
type input "**********"
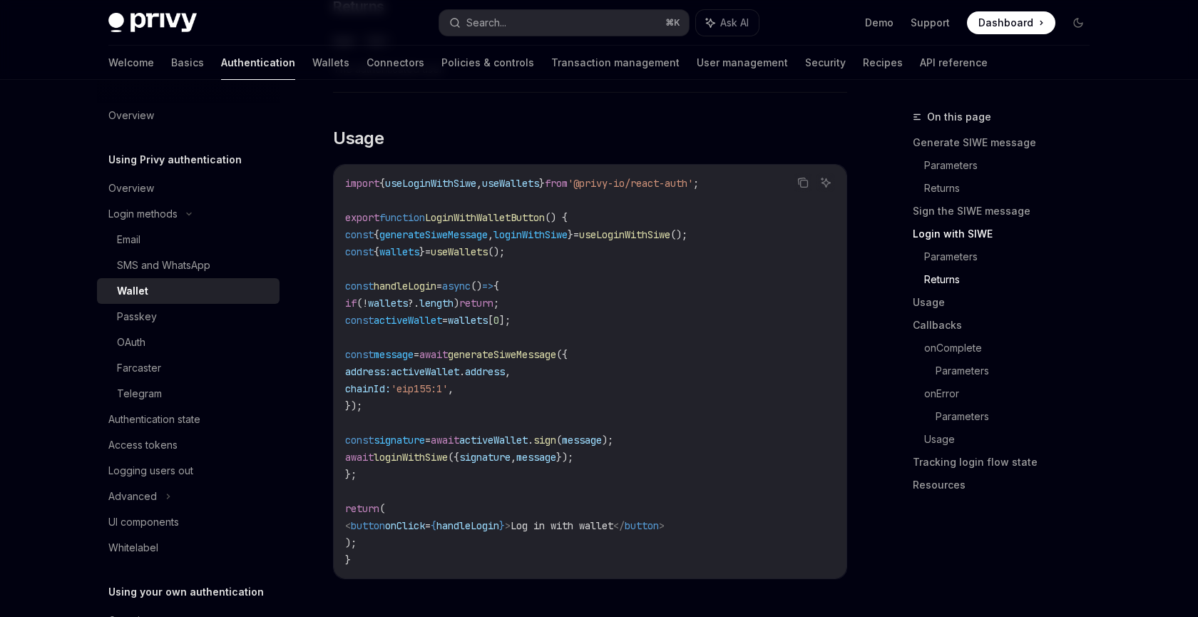
type textarea "*"
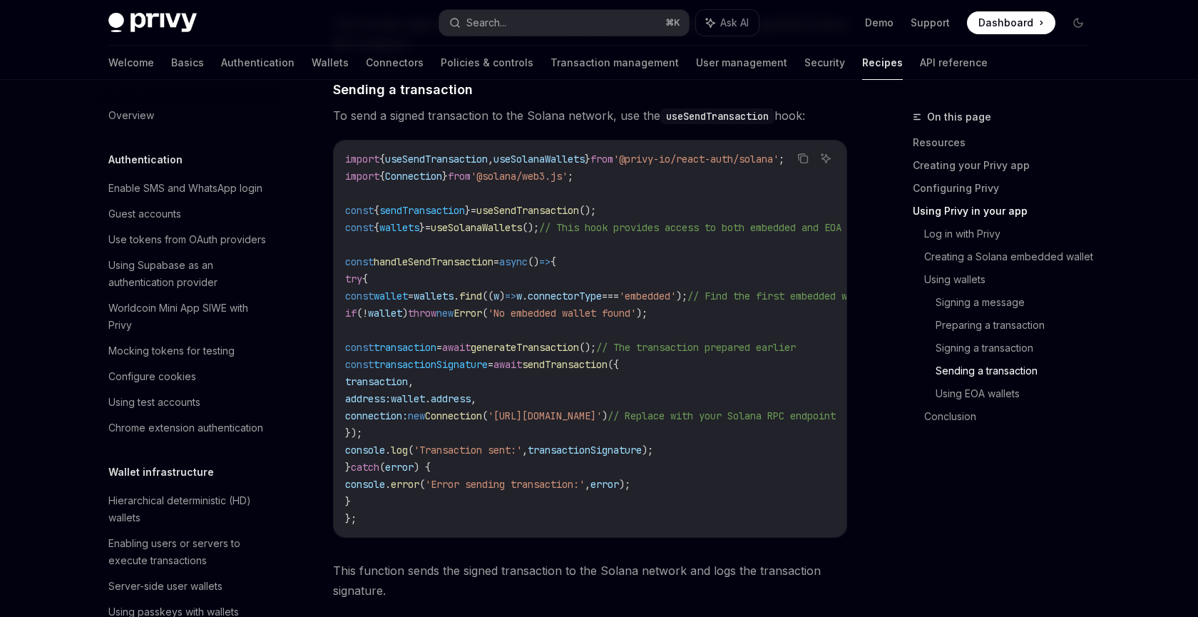
scroll to position [2014, 0]
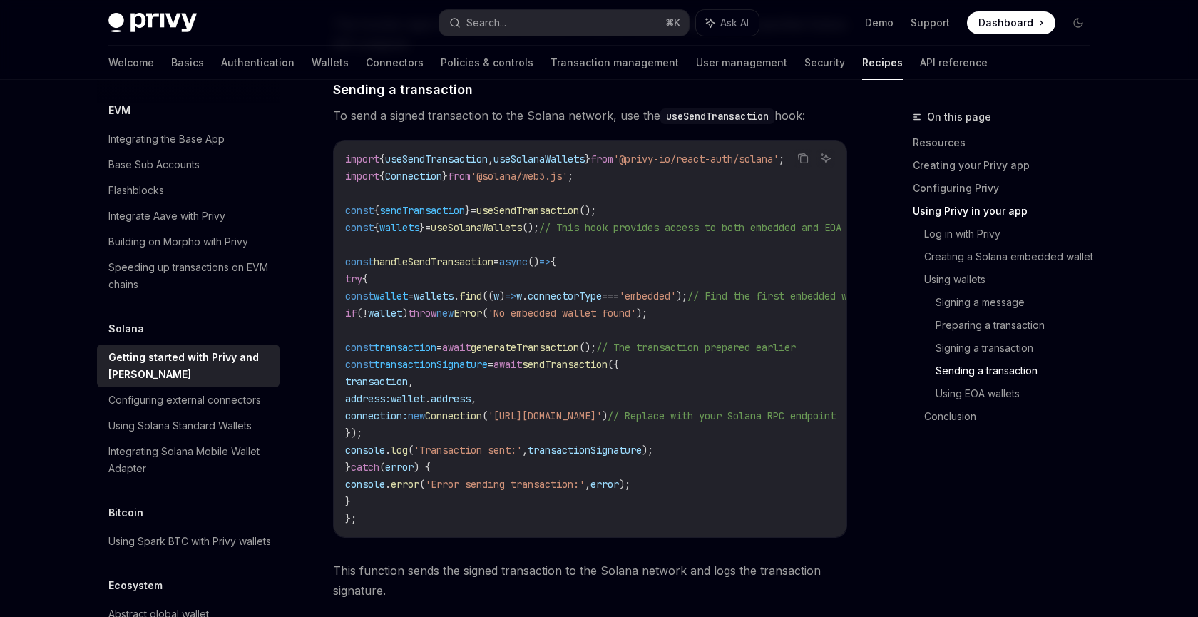
click at [560, 165] on span "useSolanaWallets" at bounding box center [539, 159] width 91 height 13
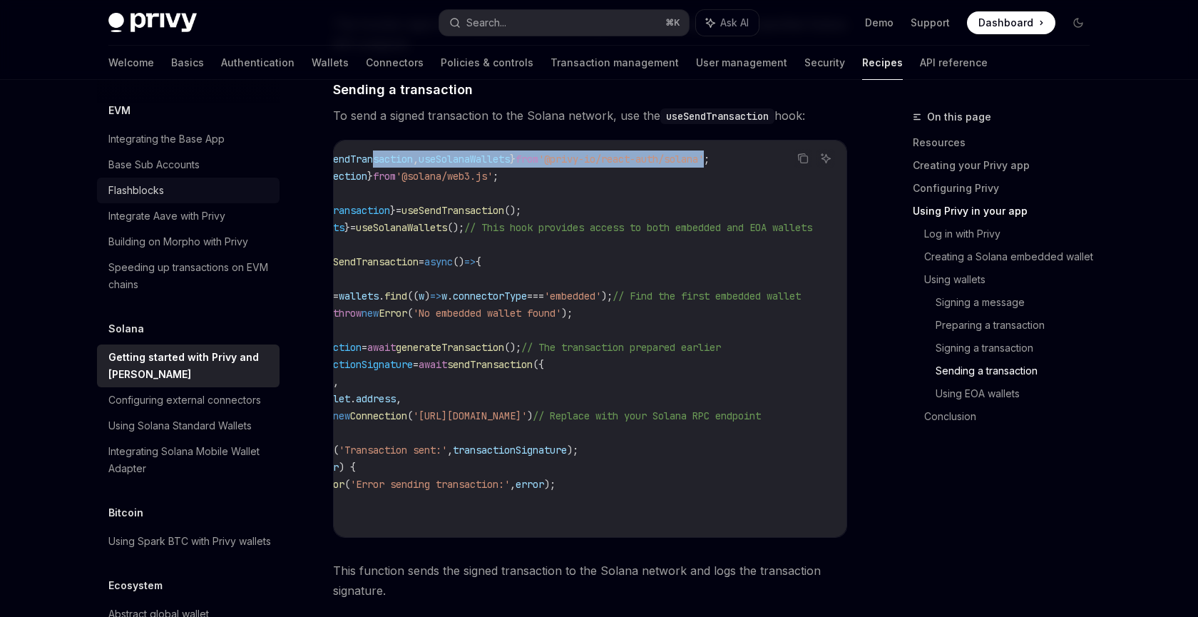
scroll to position [0, 0]
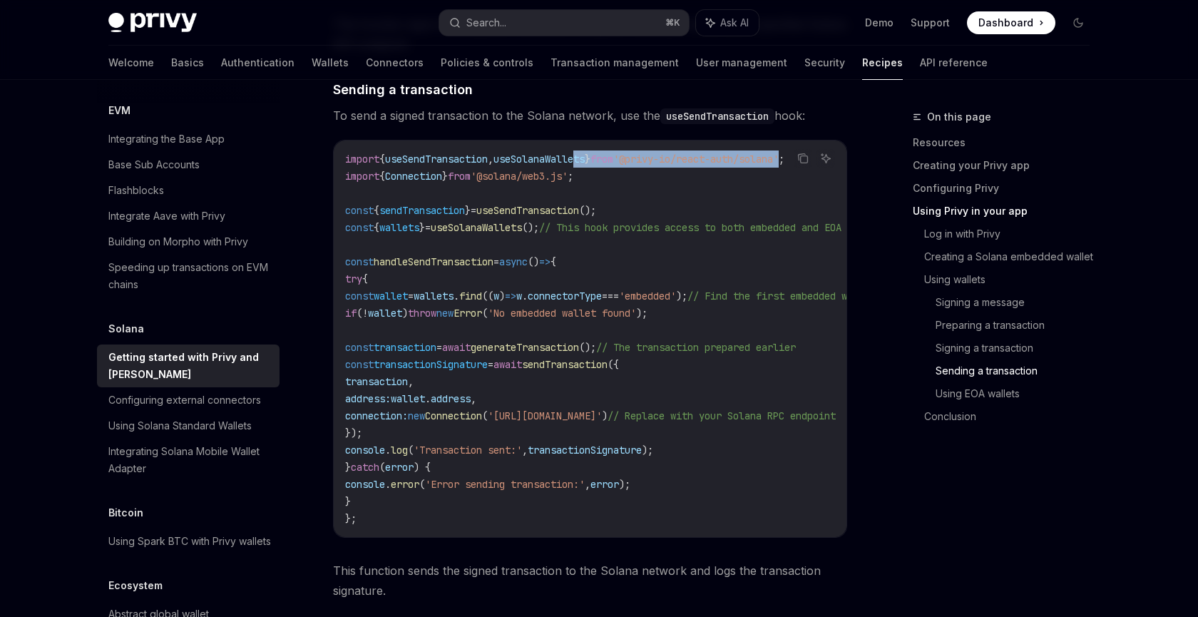
drag, startPoint x: 648, startPoint y: 190, endPoint x: 608, endPoint y: 191, distance: 40.0
click at [597, 165] on span "import { useSendTransaction , useSolanaWallets } from '@privy-io/react-auth/sol…" at bounding box center [564, 159] width 439 height 13
click at [672, 227] on code "import { useSendTransaction , useSolanaWallets } from '@privy-io/react-auth/sol…" at bounding box center [633, 339] width 576 height 377
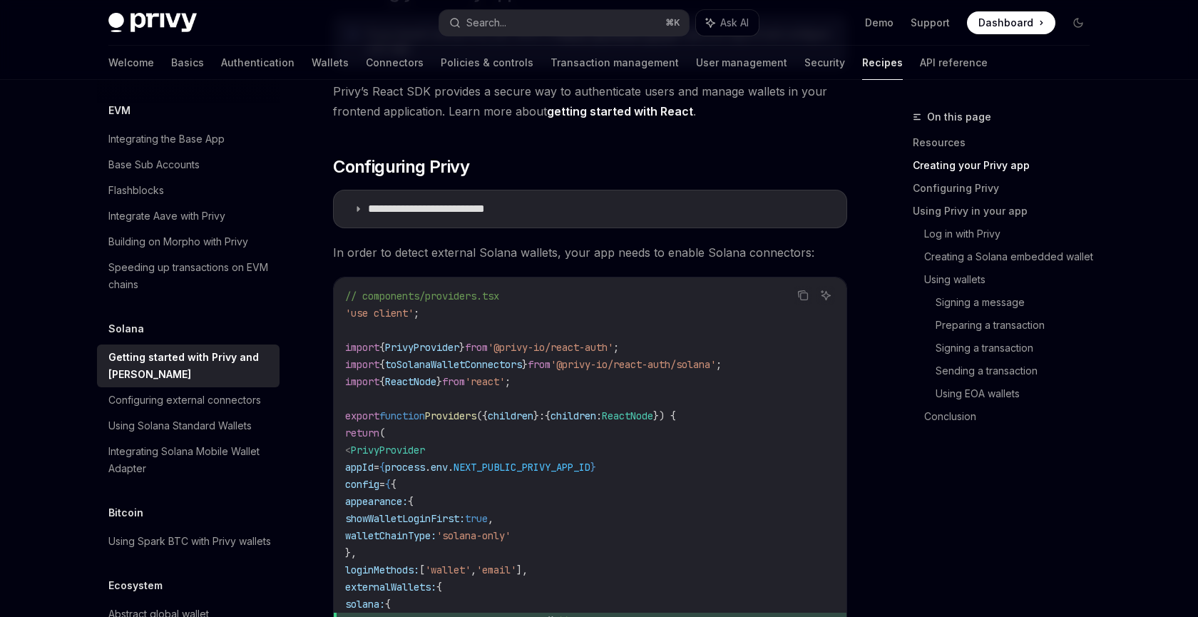
scroll to position [510, 0]
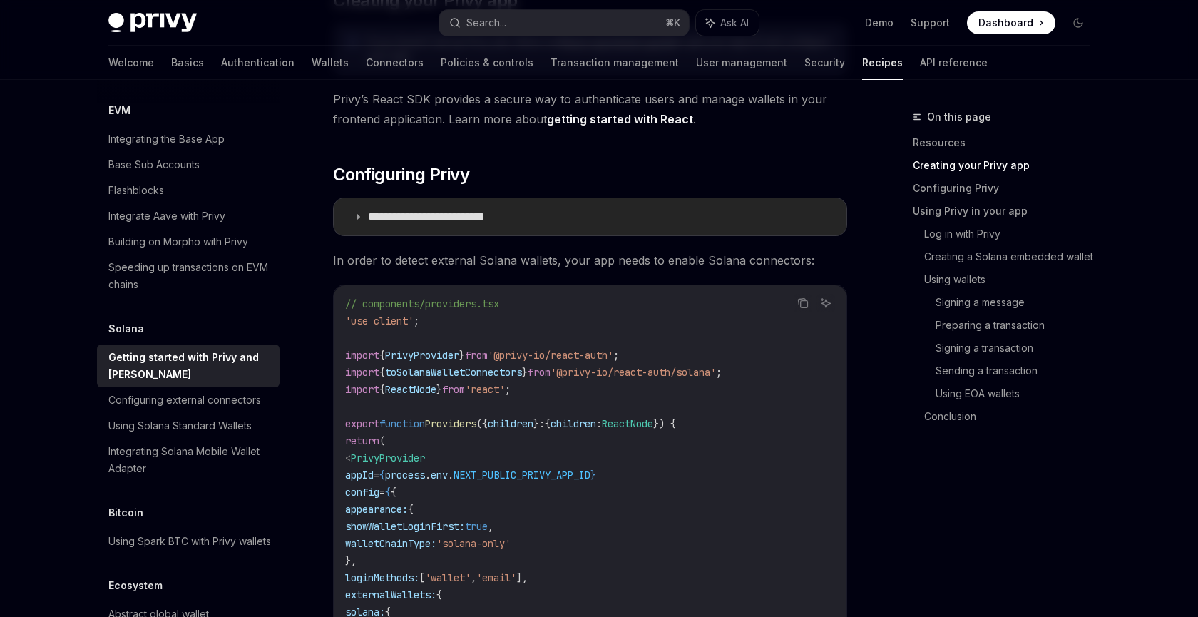
click at [519, 221] on p "**********" at bounding box center [448, 217] width 161 height 14
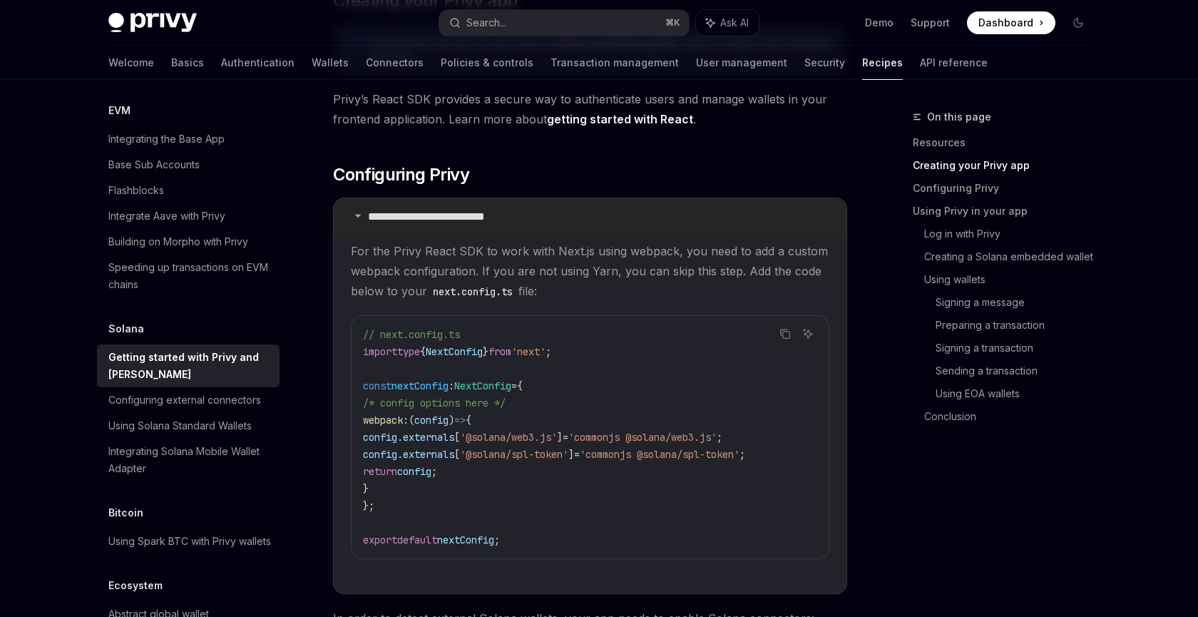
click at [520, 225] on summary "**********" at bounding box center [590, 216] width 513 height 37
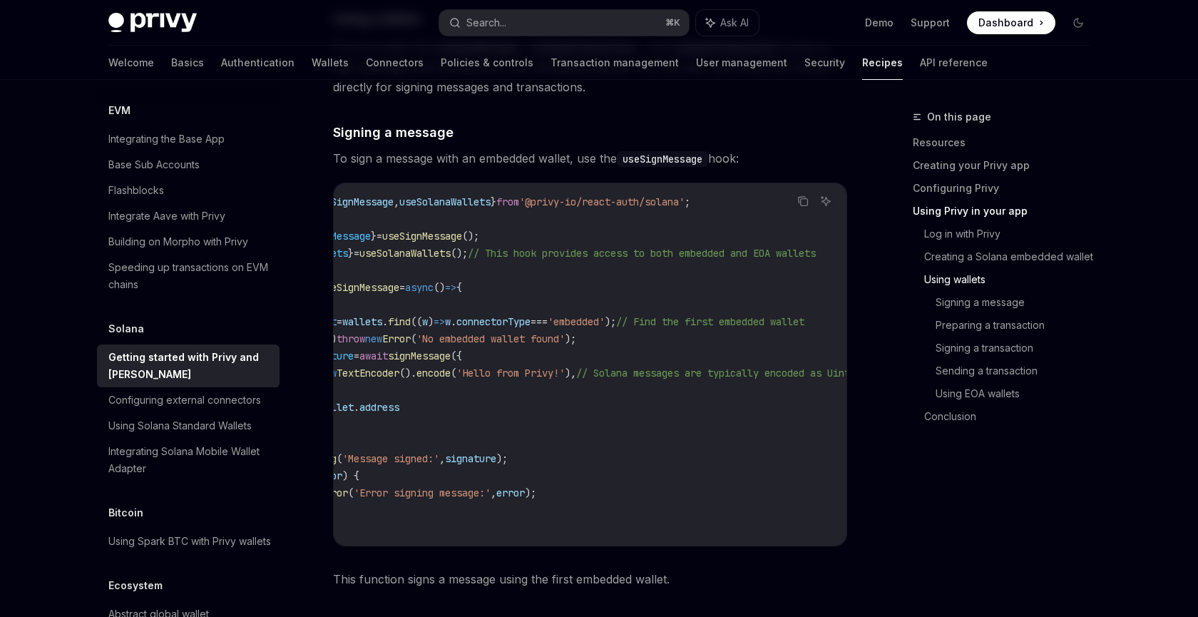
scroll to position [0, 72]
drag, startPoint x: 560, startPoint y: 213, endPoint x: 724, endPoint y: 220, distance: 164.2
click at [724, 220] on code "import { useSignMessage , useSolanaWallets } from '@privy-io/react-auth/solana'…" at bounding box center [595, 364] width 645 height 342
copy span "@privy-io/react-auth/solana"
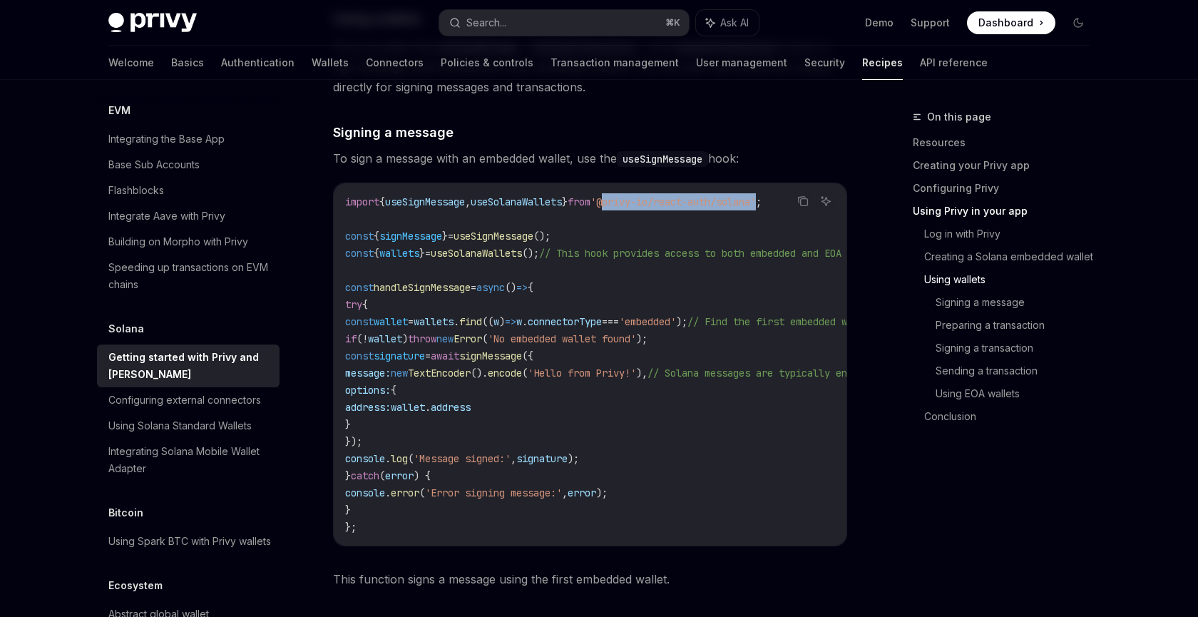
copy span "@privy-io/react-auth/solana"
